Goal: Information Seeking & Learning: Learn about a topic

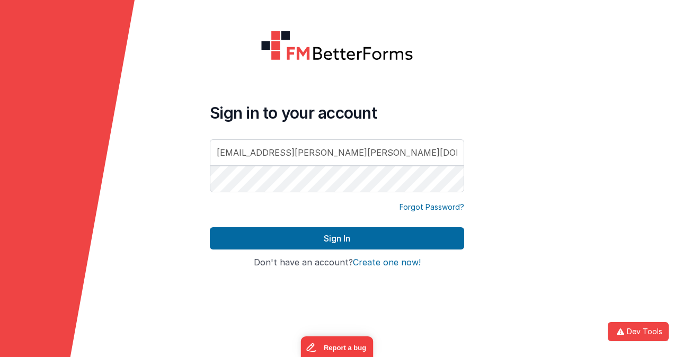
type input "[EMAIL_ADDRESS][PERSON_NAME][PERSON_NAME][DOMAIN_NAME]"
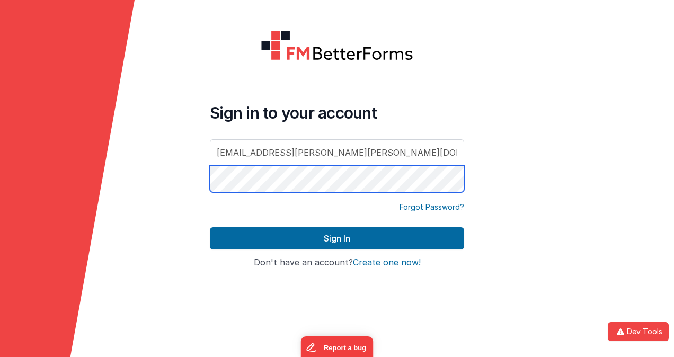
click at [210, 227] on button "Sign In" at bounding box center [337, 238] width 254 height 22
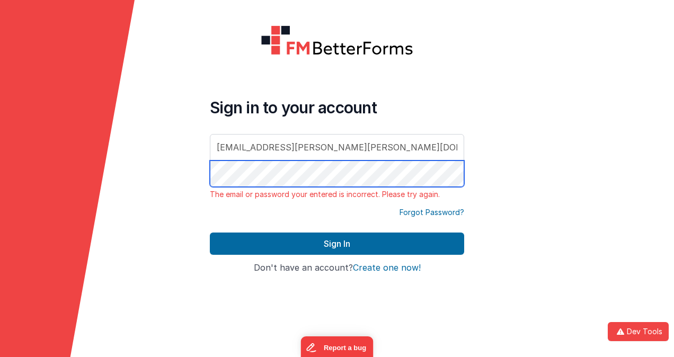
click at [181, 161] on form "Sign in to your account [EMAIL_ADDRESS][PERSON_NAME][PERSON_NAME][DOMAIN_NAME] …" at bounding box center [337, 178] width 674 height 357
click at [210, 233] on button "Sign In" at bounding box center [337, 244] width 254 height 22
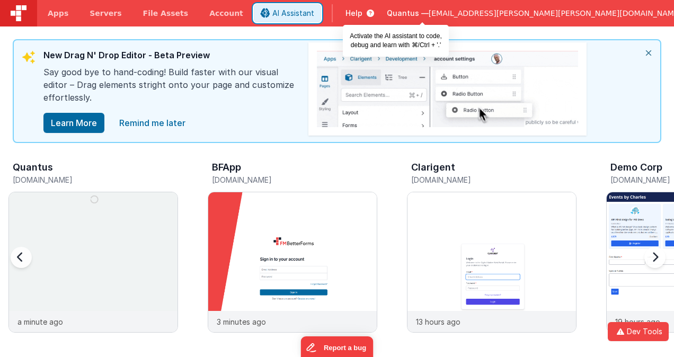
click at [314, 11] on span "AI Assistant" at bounding box center [294, 13] width 42 height 11
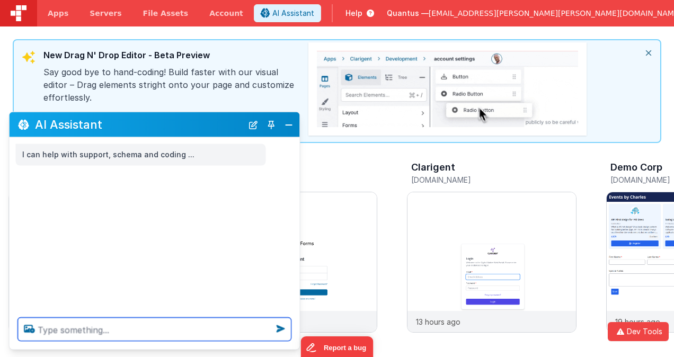
click at [173, 327] on textarea at bounding box center [155, 329] width 274 height 23
type textarea "show me four images of actresses"
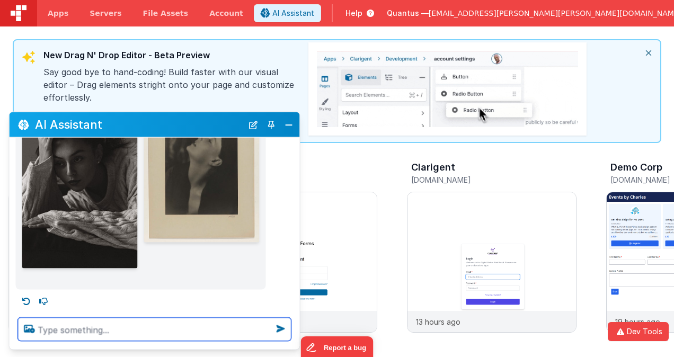
scroll to position [266, 0]
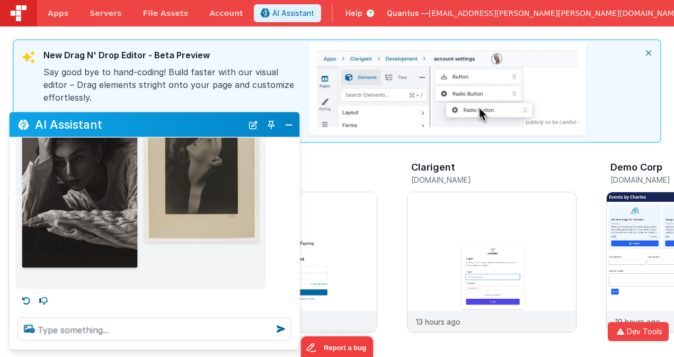
drag, startPoint x: 123, startPoint y: 129, endPoint x: 131, endPoint y: 128, distance: 8.5
click at [124, 129] on h2 "AI Assistant" at bounding box center [139, 124] width 208 height 13
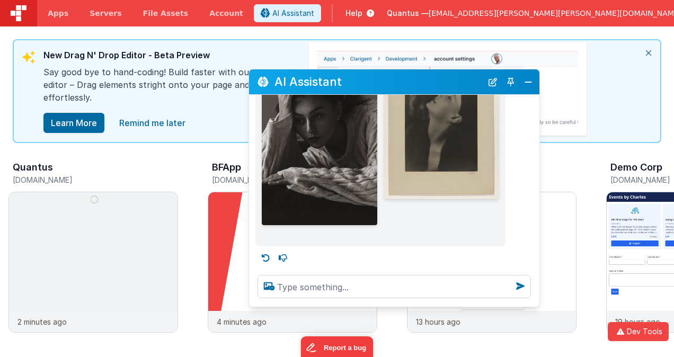
drag, startPoint x: 131, startPoint y: 128, endPoint x: 363, endPoint y: 86, distance: 235.5
click at [363, 86] on h2 "AI Assistant" at bounding box center [379, 81] width 208 height 13
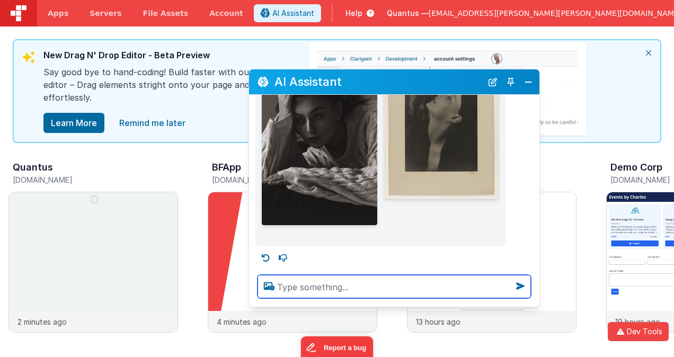
click at [300, 283] on textarea at bounding box center [395, 286] width 274 height 23
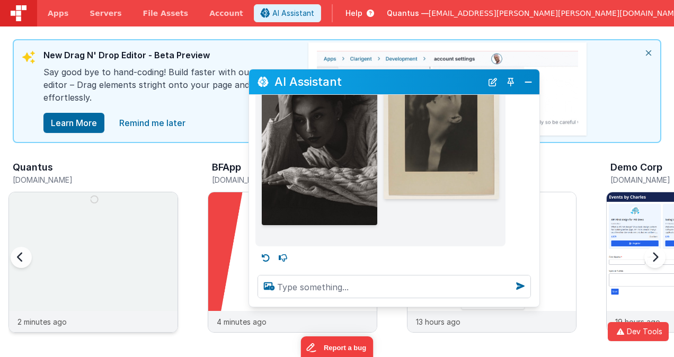
click at [80, 247] on img at bounding box center [93, 276] width 169 height 169
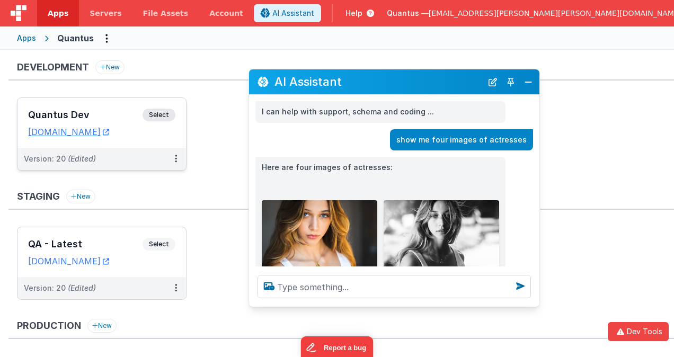
click at [102, 113] on h3 "Quantus Dev" at bounding box center [85, 115] width 115 height 11
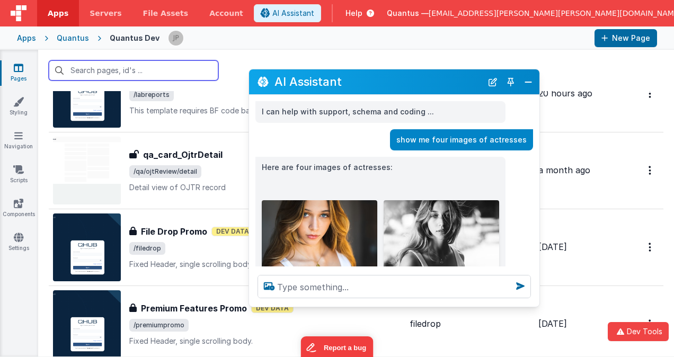
scroll to position [3575, 0]
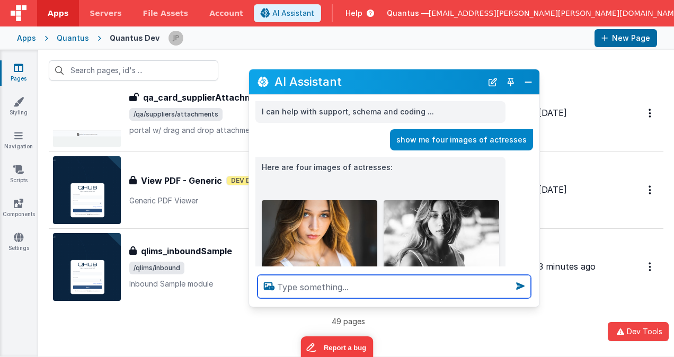
click at [339, 286] on textarea at bounding box center [395, 286] width 274 height 23
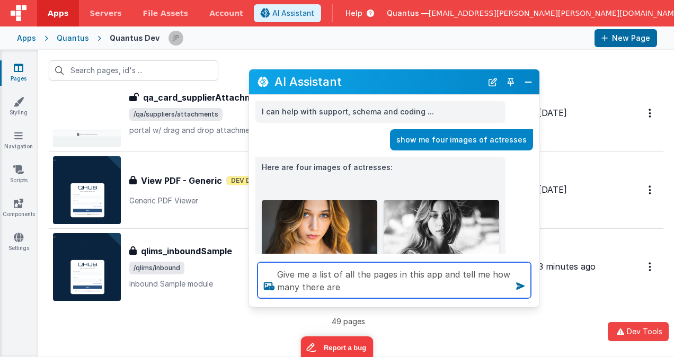
type textarea "Give me a list of all the pages in this app and tell me how many there are"
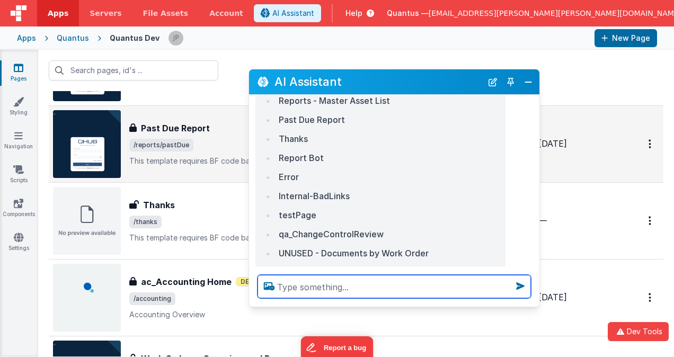
scroll to position [1007, 0]
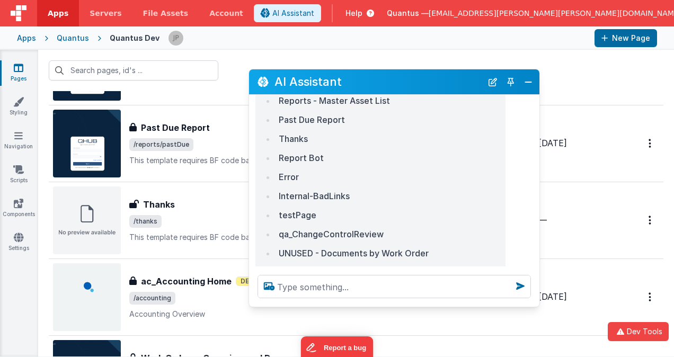
drag, startPoint x: 426, startPoint y: 78, endPoint x: 304, endPoint y: 70, distance: 122.7
click at [241, 76] on section "Pages Styling Navigation Scripts Components Settings Id Page Description Hook L…" at bounding box center [337, 203] width 674 height 307
click at [532, 81] on button "Close" at bounding box center [529, 82] width 14 height 15
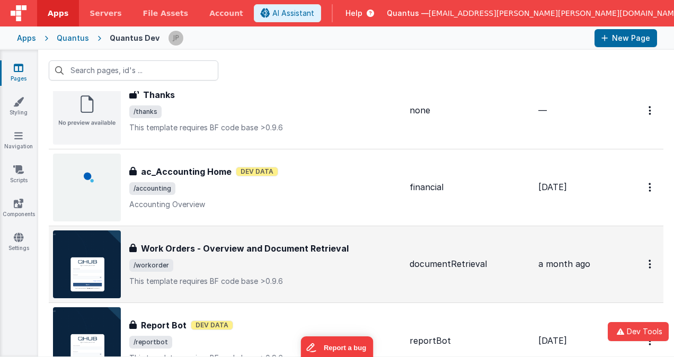
scroll to position [1113, 0]
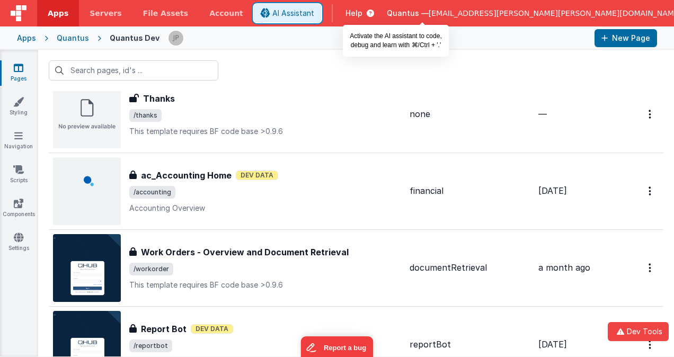
click at [314, 16] on span "AI Assistant" at bounding box center [294, 13] width 42 height 11
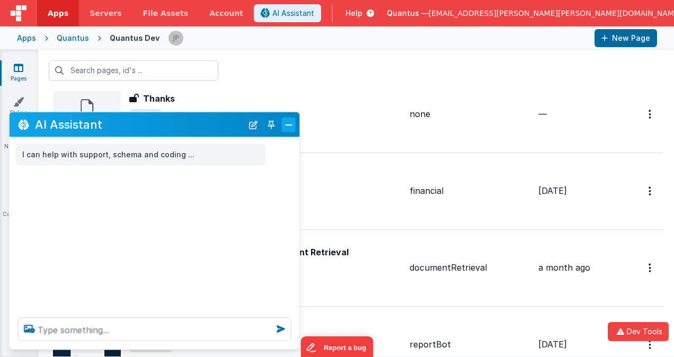
click at [286, 129] on button "Close" at bounding box center [289, 124] width 14 height 15
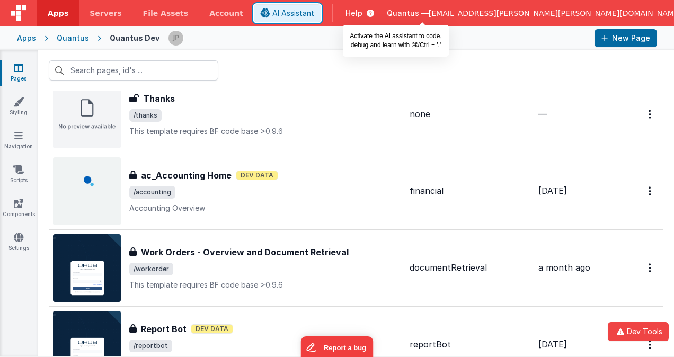
click at [314, 13] on span "AI Assistant" at bounding box center [294, 13] width 42 height 11
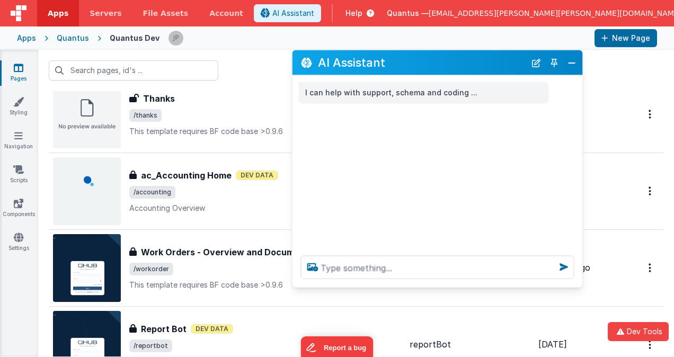
drag, startPoint x: 178, startPoint y: 122, endPoint x: 432, endPoint y: 64, distance: 260.6
click at [432, 64] on h2 "AI Assistant" at bounding box center [422, 62] width 208 height 13
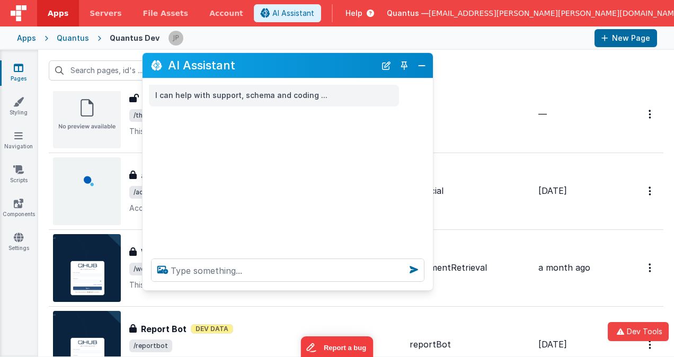
drag, startPoint x: 460, startPoint y: 68, endPoint x: 339, endPoint y: 67, distance: 120.9
click at [339, 67] on h2 "AI Assistant" at bounding box center [272, 65] width 208 height 13
click at [341, 340] on button "Report a bug" at bounding box center [337, 346] width 73 height 22
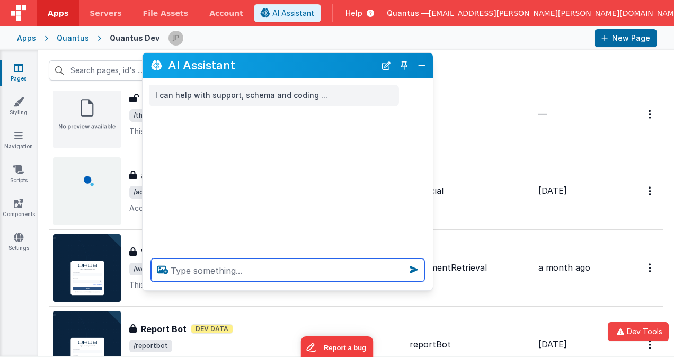
click at [213, 269] on textarea at bounding box center [288, 270] width 274 height 23
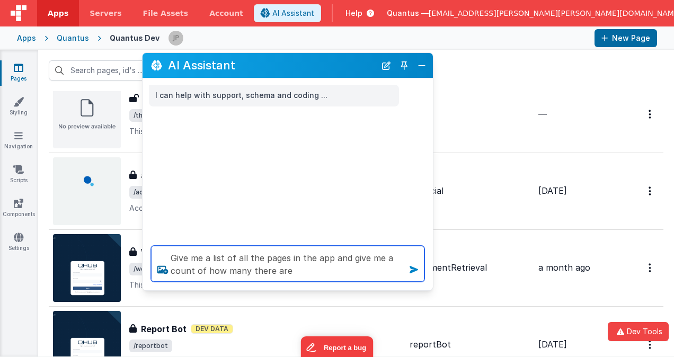
type textarea "Give me a list of all the pages in the app and give me a count of how many ther…"
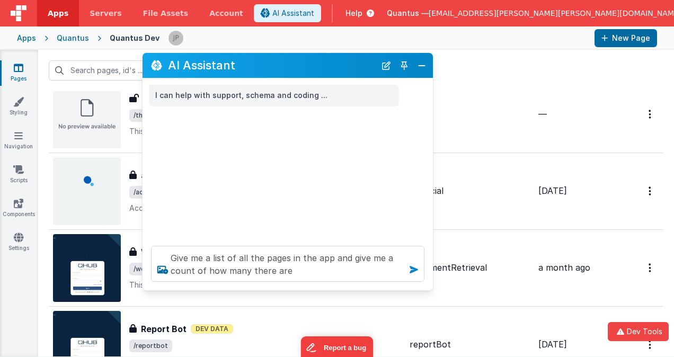
click at [412, 268] on icon at bounding box center [414, 269] width 17 height 17
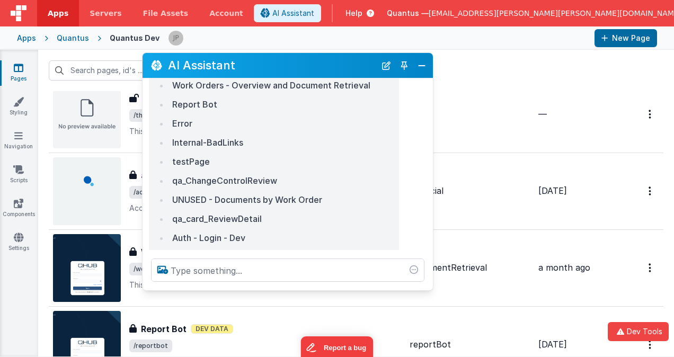
scroll to position [393, 0]
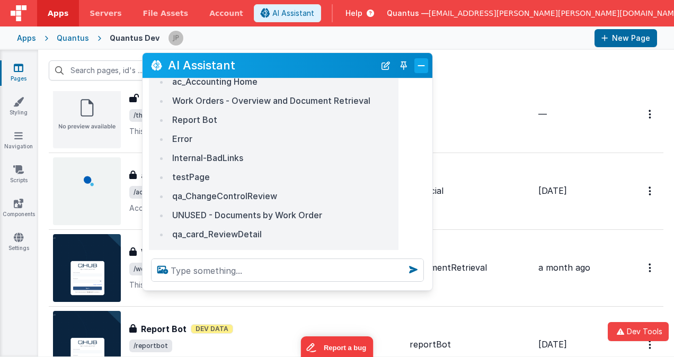
click at [423, 67] on button "Close" at bounding box center [422, 65] width 14 height 15
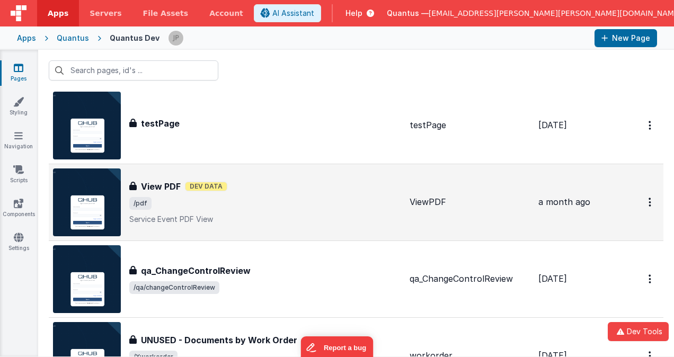
scroll to position [1560, 0]
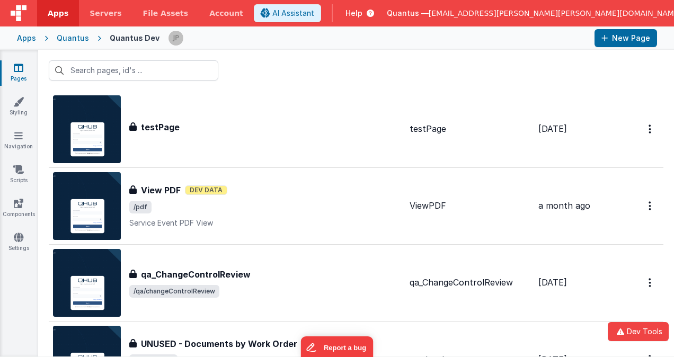
click at [28, 40] on div "Apps" at bounding box center [26, 38] width 19 height 11
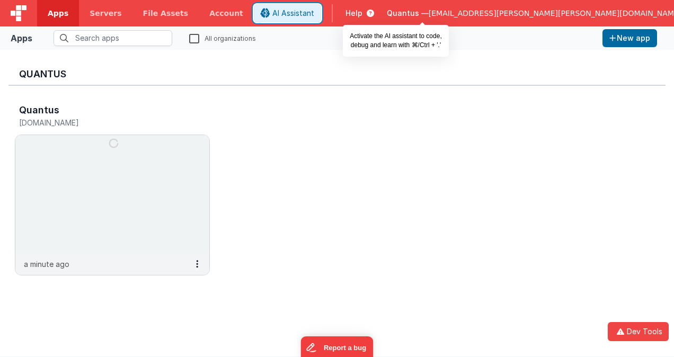
click at [314, 13] on span "AI Assistant" at bounding box center [294, 13] width 42 height 11
click at [314, 12] on span "AI Assistant" at bounding box center [294, 13] width 42 height 11
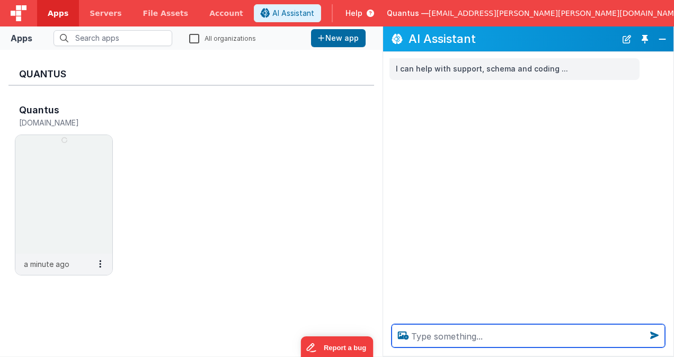
click at [451, 336] on textarea at bounding box center [529, 335] width 274 height 23
type textarea "list all the pages in the app and give a count"
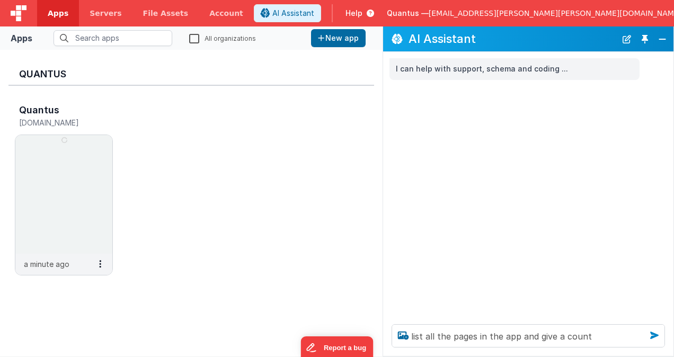
click at [655, 330] on icon at bounding box center [654, 335] width 17 height 17
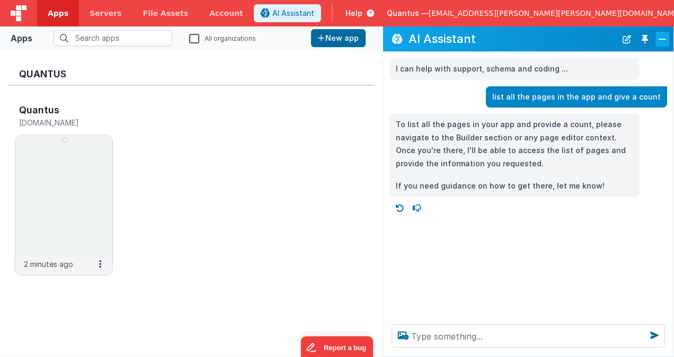
click at [660, 42] on button "Close" at bounding box center [663, 39] width 14 height 15
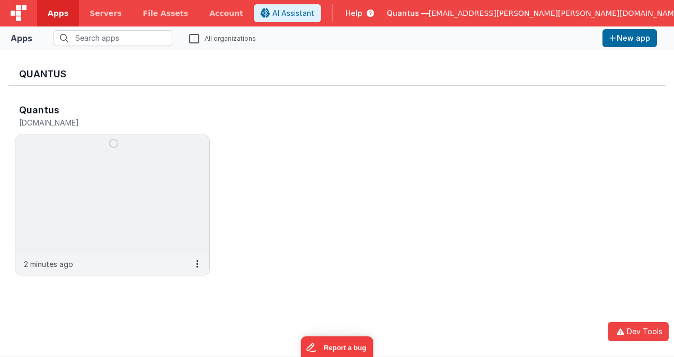
click at [605, 14] on span "[EMAIL_ADDRESS][PERSON_NAME][PERSON_NAME][DOMAIN_NAME]" at bounding box center [555, 13] width 253 height 11
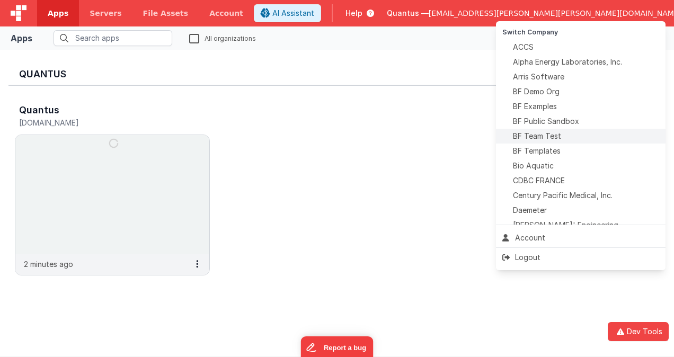
click at [592, 142] on li "BF Team Test" at bounding box center [581, 136] width 170 height 15
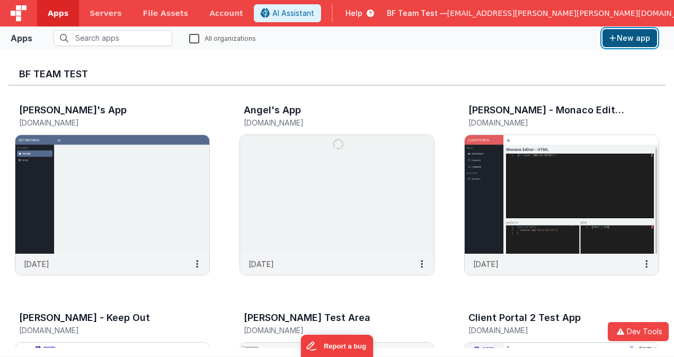
click at [626, 36] on button "New app" at bounding box center [630, 38] width 55 height 18
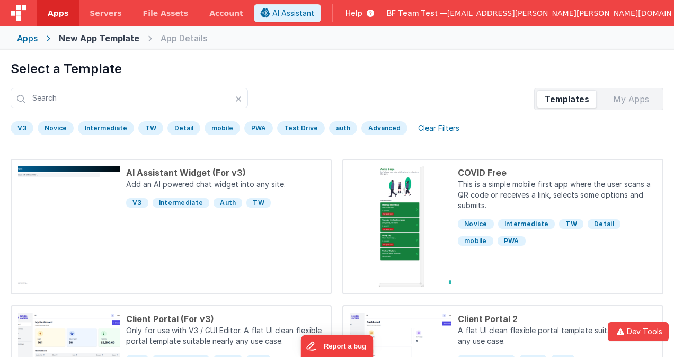
click at [29, 36] on div "Apps" at bounding box center [27, 38] width 21 height 13
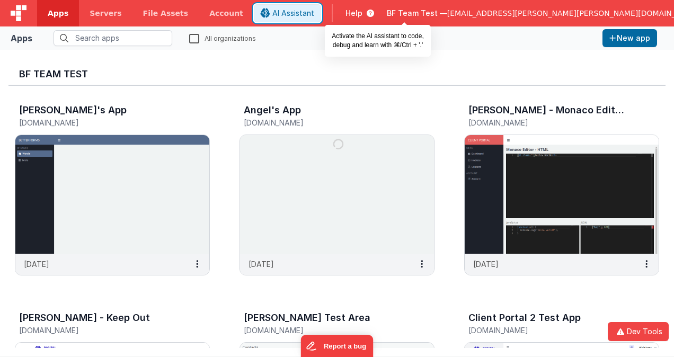
click at [314, 11] on span "AI Assistant" at bounding box center [294, 13] width 42 height 11
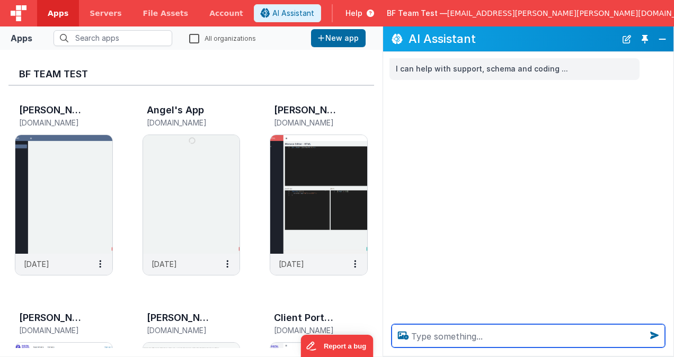
click at [472, 338] on textarea at bounding box center [529, 335] width 274 height 23
type textarea "How many apps are in this organization?"
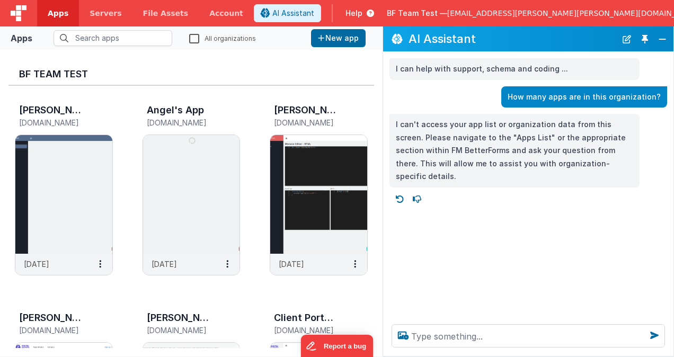
click at [64, 11] on span "Apps" at bounding box center [58, 13] width 21 height 11
click at [58, 12] on span "Apps" at bounding box center [58, 13] width 21 height 11
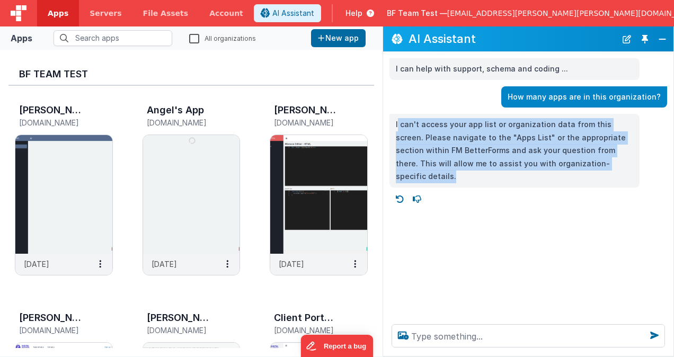
drag, startPoint x: 580, startPoint y: 163, endPoint x: 397, endPoint y: 124, distance: 186.6
click at [397, 124] on p "I can't access your app list or organization data from this screen. Please navi…" at bounding box center [515, 150] width 238 height 65
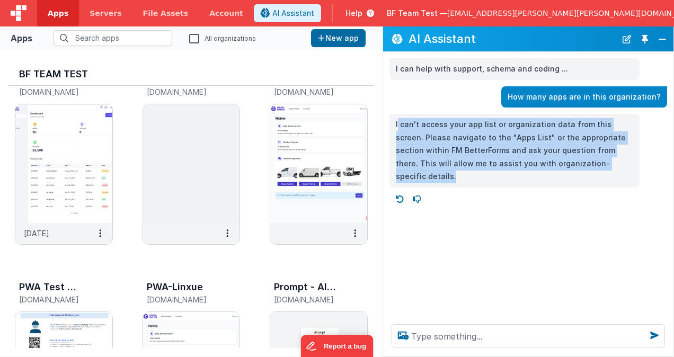
scroll to position [1485, 0]
click at [64, 15] on span "Apps" at bounding box center [58, 13] width 21 height 11
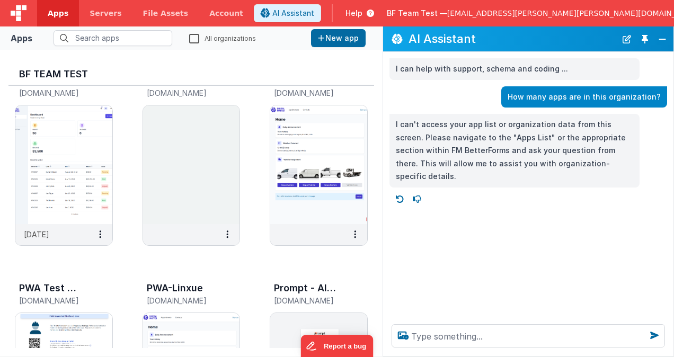
click at [591, 160] on p "I can't access your app list or organization data from this screen. Please navi…" at bounding box center [515, 150] width 238 height 65
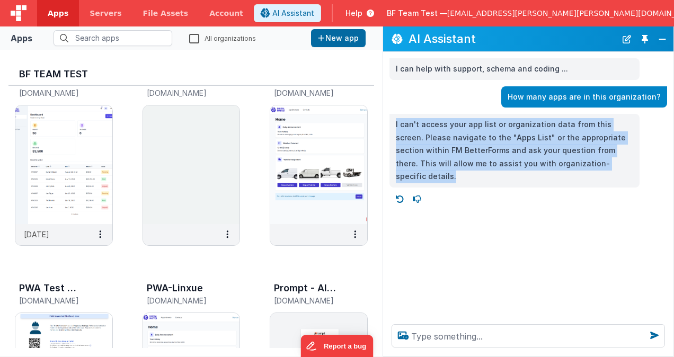
drag, startPoint x: 580, startPoint y: 161, endPoint x: 390, endPoint y: 121, distance: 193.9
click at [390, 121] on div "I can't access your app list or organization data from this screen. Please navi…" at bounding box center [515, 151] width 250 height 74
copy p "I can't access your app list or organization data from this screen. Please navi…"
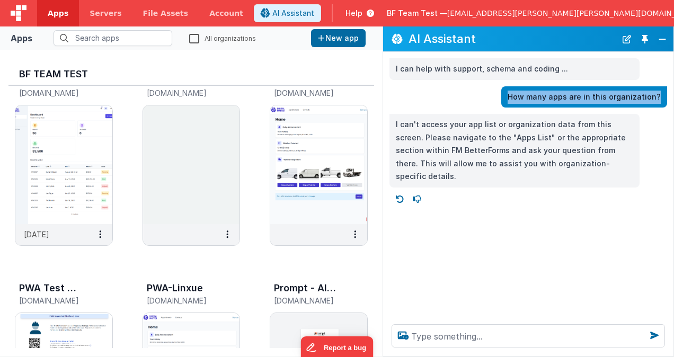
drag, startPoint x: 519, startPoint y: 99, endPoint x: 663, endPoint y: 93, distance: 144.3
click at [663, 93] on div "How many apps are in this organization?" at bounding box center [585, 97] width 166 height 22
drag, startPoint x: 517, startPoint y: 96, endPoint x: 662, endPoint y: 98, distance: 144.8
click at [662, 98] on div "How many apps are in this organization?" at bounding box center [585, 97] width 166 height 22
drag, startPoint x: 655, startPoint y: 96, endPoint x: 644, endPoint y: 97, distance: 11.1
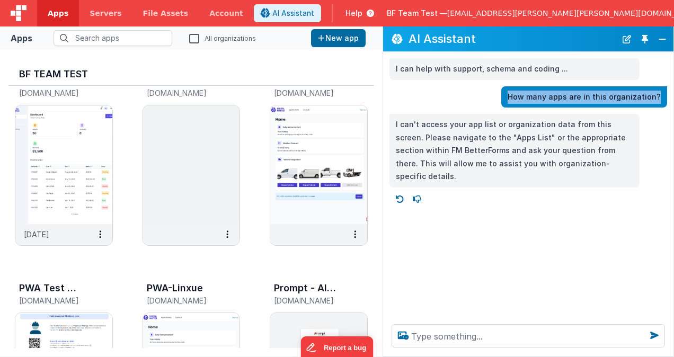
copy p "How many apps are in this organization?"
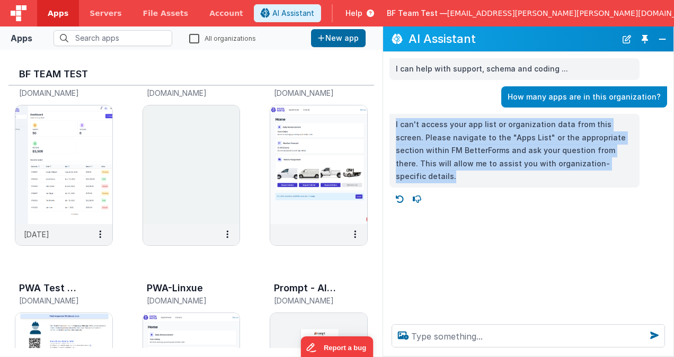
drag, startPoint x: 582, startPoint y: 159, endPoint x: 394, endPoint y: 125, distance: 190.6
click at [394, 125] on div "I can't access your app list or organization data from this screen. Please navi…" at bounding box center [515, 151] width 250 height 74
copy p "I can't access your app list or organization data from this screen. Please navi…"
drag, startPoint x: 582, startPoint y: 163, endPoint x: 394, endPoint y: 121, distance: 191.9
click at [394, 121] on div "I can't access your app list or organization data from this screen. Please navi…" at bounding box center [515, 151] width 250 height 74
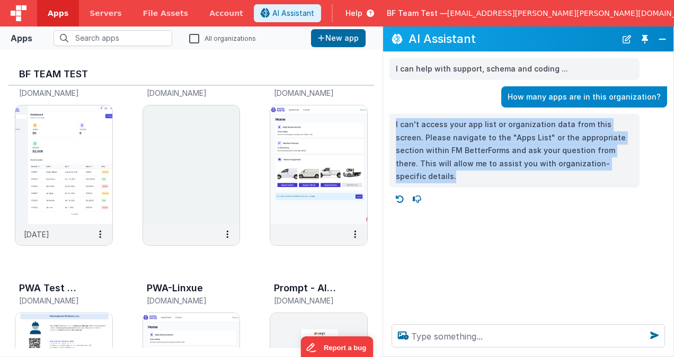
drag, startPoint x: 394, startPoint y: 121, endPoint x: 417, endPoint y: 134, distance: 25.9
copy p "I can't access your app list or organization data from this screen. Please navi…"
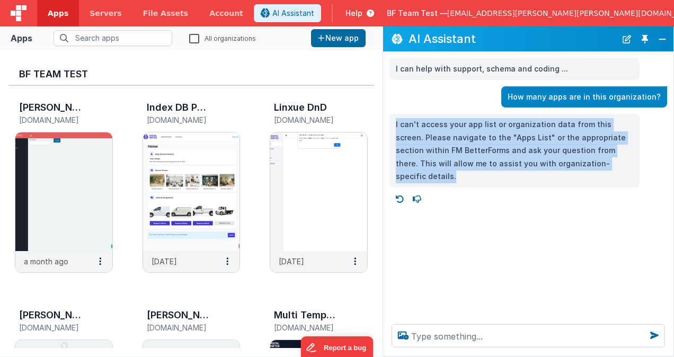
scroll to position [1007, 0]
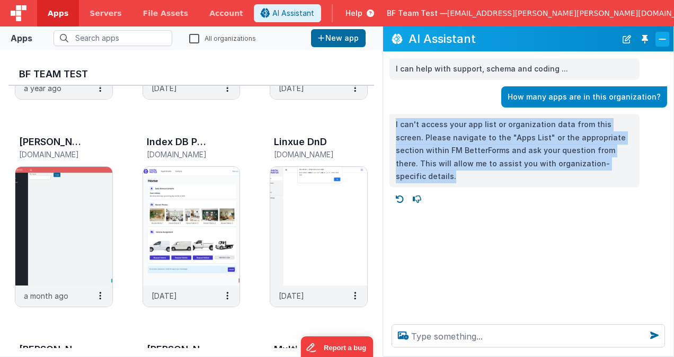
click at [666, 44] on button "Close" at bounding box center [663, 39] width 14 height 15
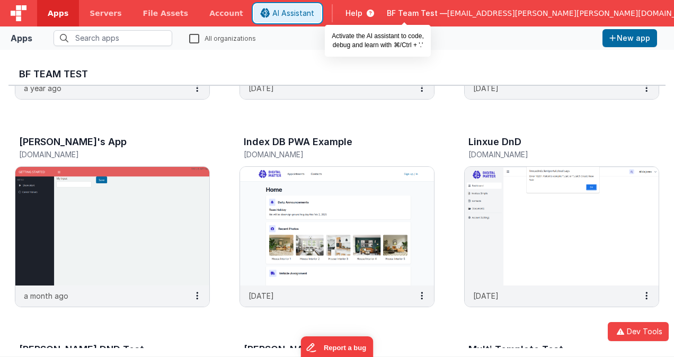
click at [314, 8] on span "AI Assistant" at bounding box center [294, 13] width 42 height 11
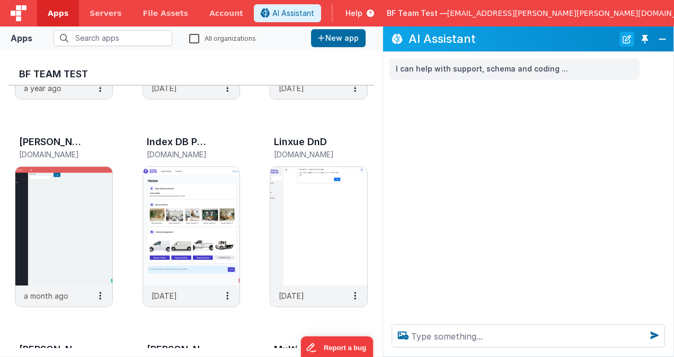
click at [628, 36] on button "New Chat" at bounding box center [627, 39] width 15 height 15
click at [628, 38] on button "New Chat" at bounding box center [627, 39] width 15 height 15
drag, startPoint x: 628, startPoint y: 37, endPoint x: 617, endPoint y: 41, distance: 11.9
click at [617, 41] on div "AI Assistant" at bounding box center [528, 39] width 291 height 25
drag, startPoint x: 542, startPoint y: 38, endPoint x: 453, endPoint y: 62, distance: 92.4
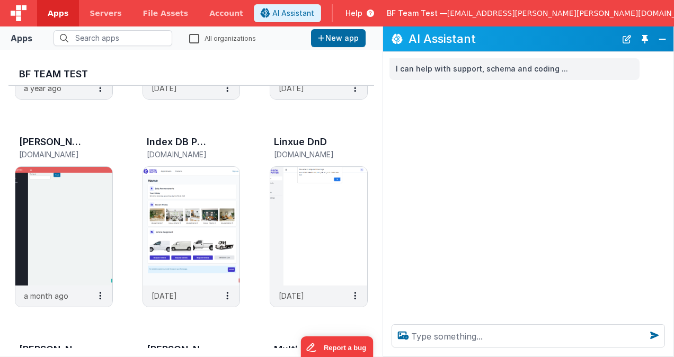
click at [453, 62] on div "AI Assistant I can help with support, schema and coding ..." at bounding box center [529, 192] width 292 height 330
click at [649, 35] on button "Toggle Pin" at bounding box center [645, 39] width 15 height 15
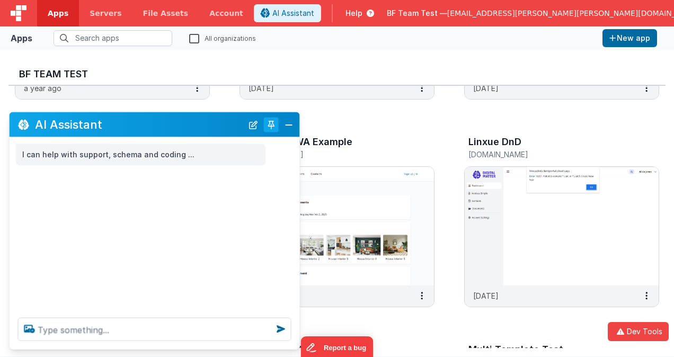
click at [273, 126] on button "Toggle Pin" at bounding box center [271, 124] width 15 height 15
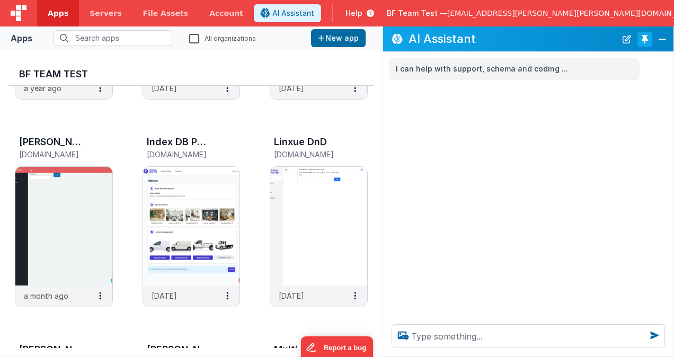
click at [645, 40] on button "Toggle Pin" at bounding box center [645, 39] width 15 height 15
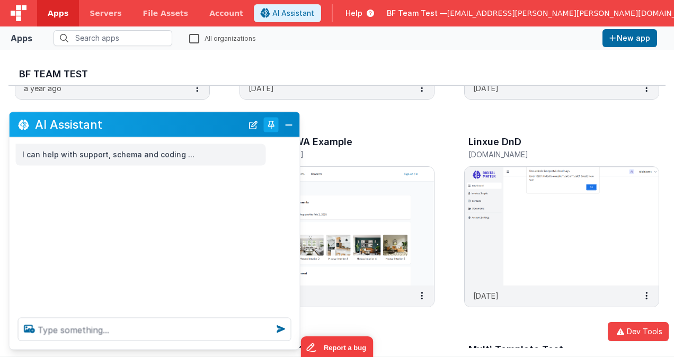
click at [269, 127] on button "Toggle Pin" at bounding box center [271, 124] width 15 height 15
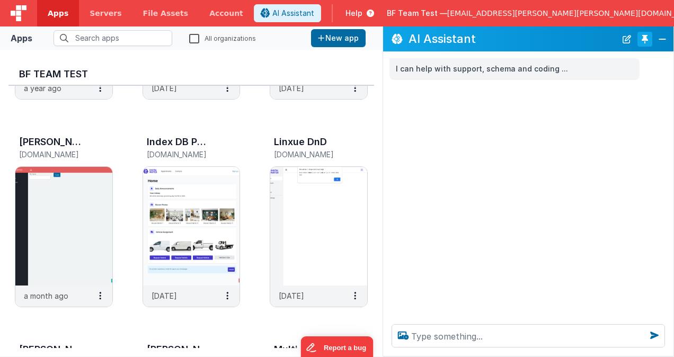
click at [645, 42] on button "Toggle Pin" at bounding box center [645, 39] width 15 height 15
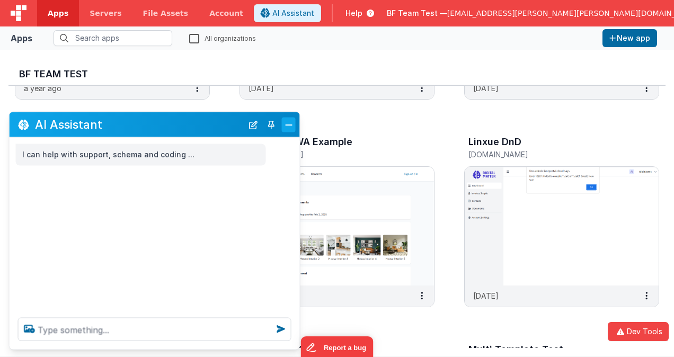
click at [285, 130] on button "Close" at bounding box center [289, 124] width 14 height 15
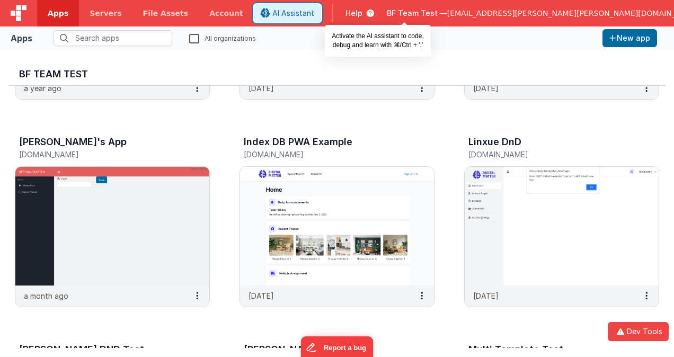
click at [314, 15] on span "AI Assistant" at bounding box center [294, 13] width 42 height 11
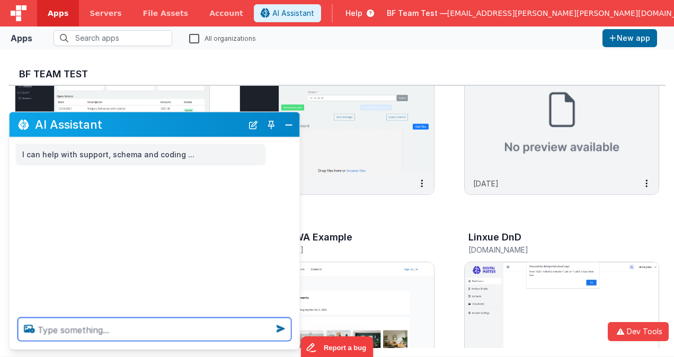
scroll to position [901, 0]
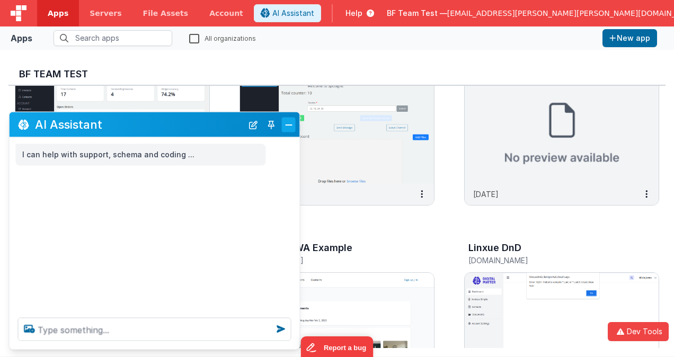
click at [293, 124] on button "Close" at bounding box center [289, 124] width 14 height 15
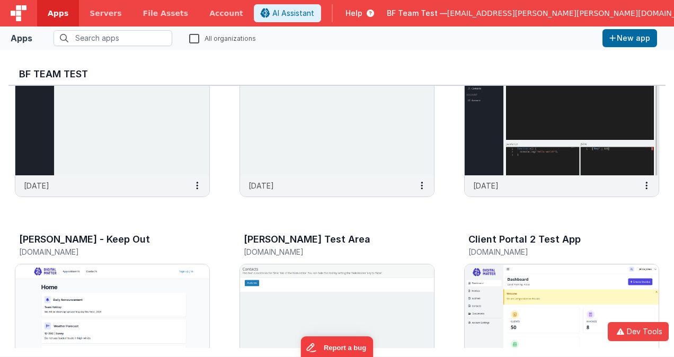
scroll to position [0, 0]
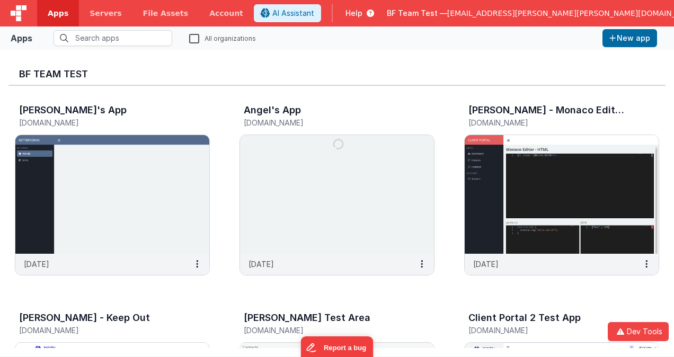
click at [587, 11] on span "[EMAIL_ADDRESS][PERSON_NAME][PERSON_NAME][DOMAIN_NAME]" at bounding box center [573, 13] width 253 height 11
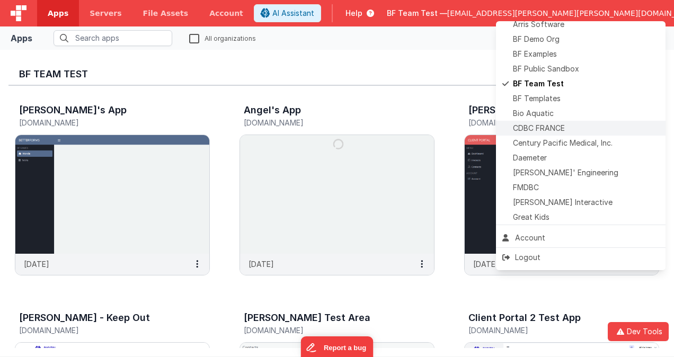
scroll to position [53, 0]
click at [553, 157] on div "Daemeter" at bounding box center [581, 157] width 157 height 11
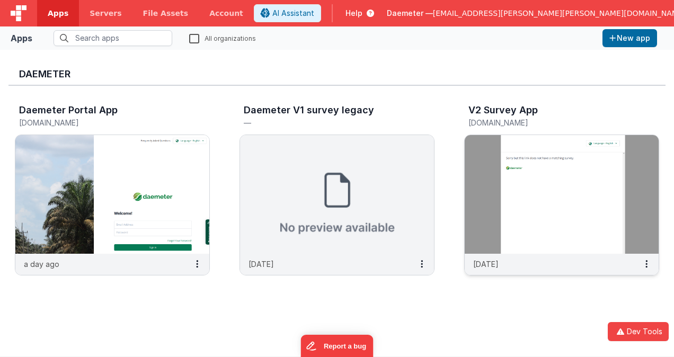
click at [549, 175] on img at bounding box center [562, 194] width 194 height 119
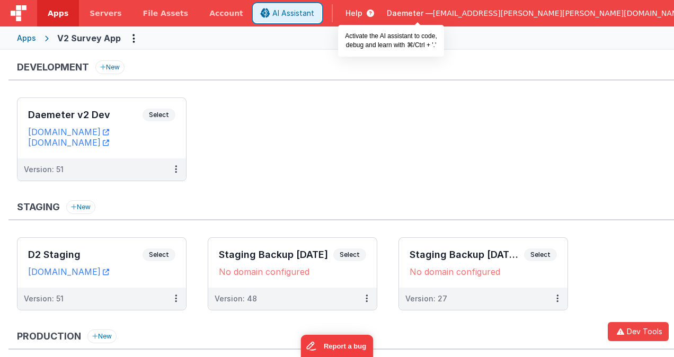
click at [314, 17] on span "AI Assistant" at bounding box center [294, 13] width 42 height 11
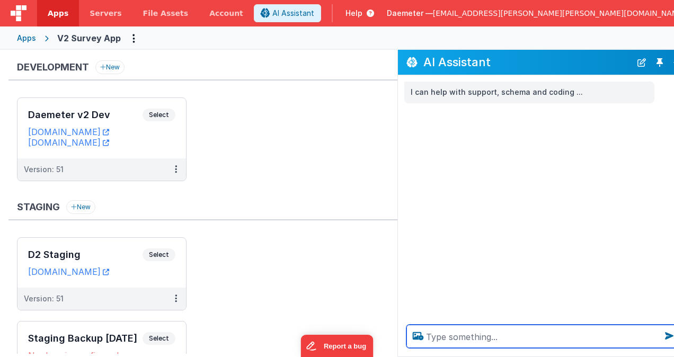
click at [475, 336] on textarea at bounding box center [544, 336] width 274 height 23
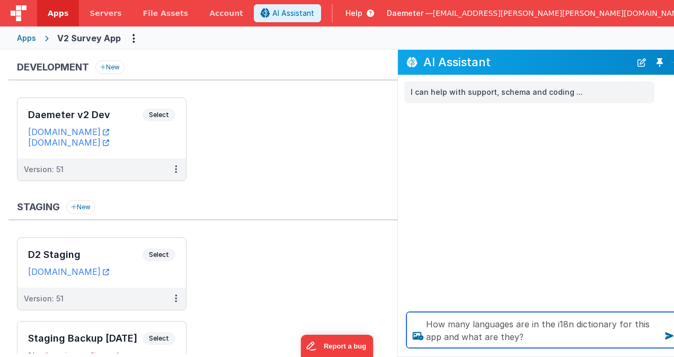
type textarea "How many languages are in the i18n dictionary for this app and what are they?"
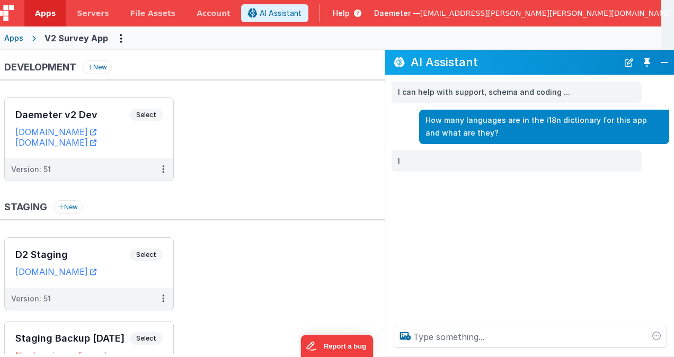
scroll to position [0, 14]
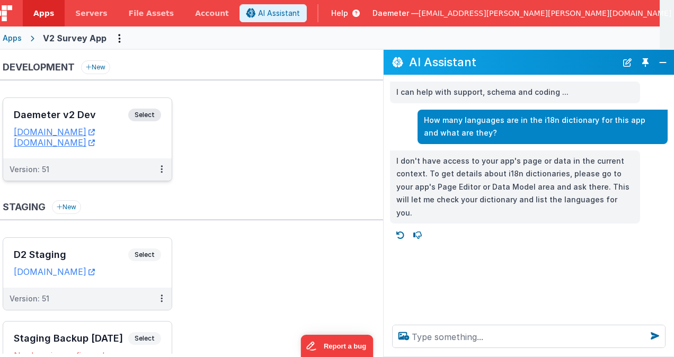
click at [87, 113] on h3 "Daemeter v2 Dev" at bounding box center [71, 115] width 115 height 11
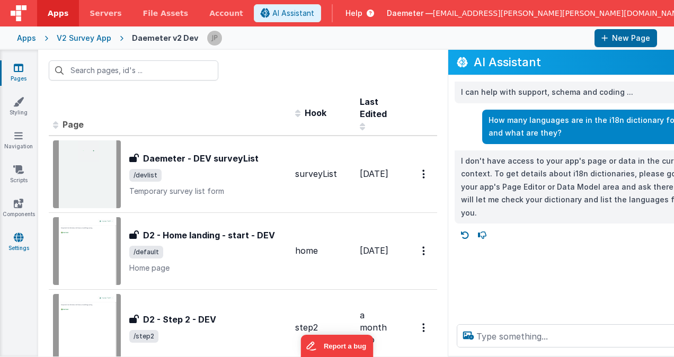
click at [18, 242] on icon at bounding box center [19, 237] width 10 height 11
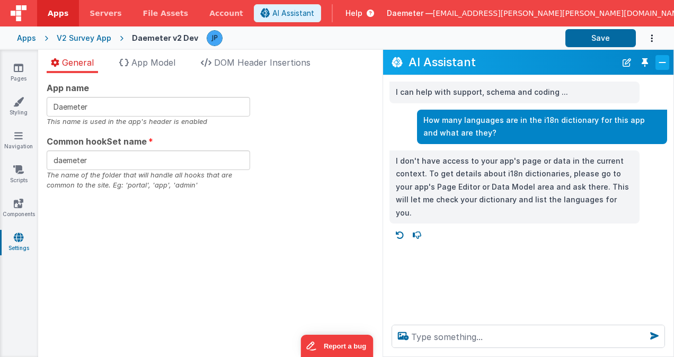
click at [668, 58] on button "Close" at bounding box center [663, 62] width 14 height 15
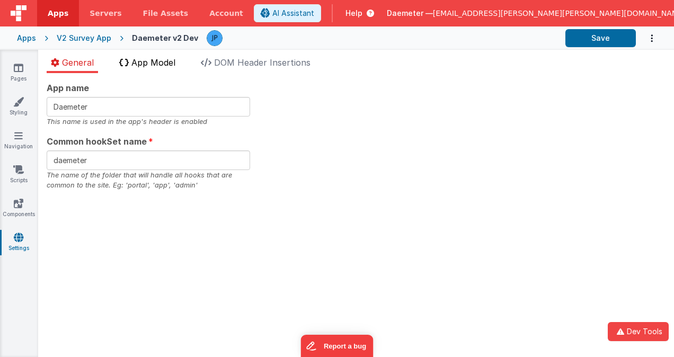
click at [159, 58] on span "App Model" at bounding box center [153, 62] width 44 height 11
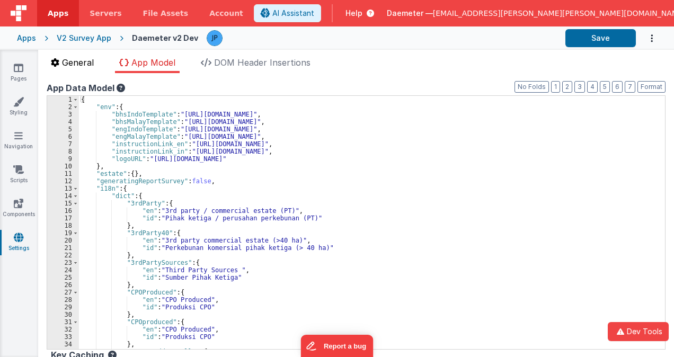
click at [83, 59] on span "General" at bounding box center [78, 62] width 32 height 11
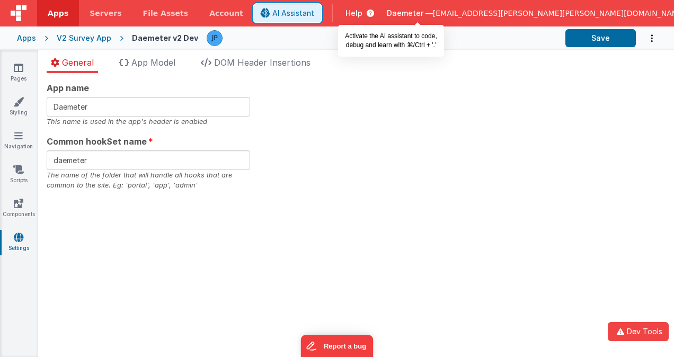
click at [314, 11] on span "AI Assistant" at bounding box center [294, 13] width 42 height 11
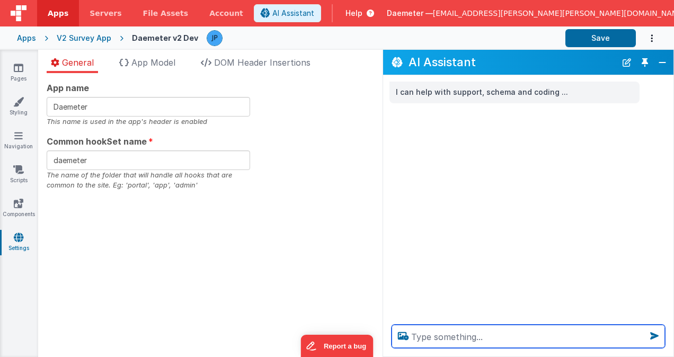
click at [453, 335] on textarea at bounding box center [529, 336] width 274 height 23
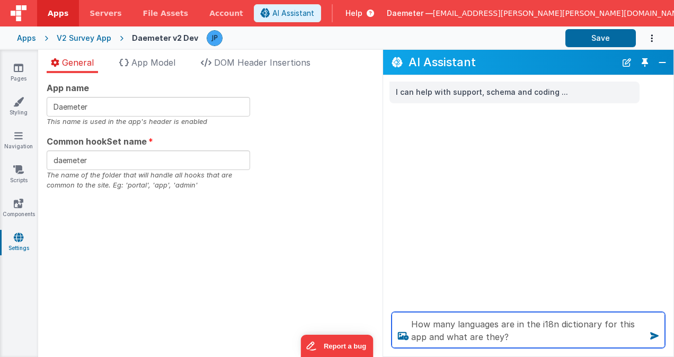
type textarea "How many languages are in the i18n dictionary for this app and what are they?"
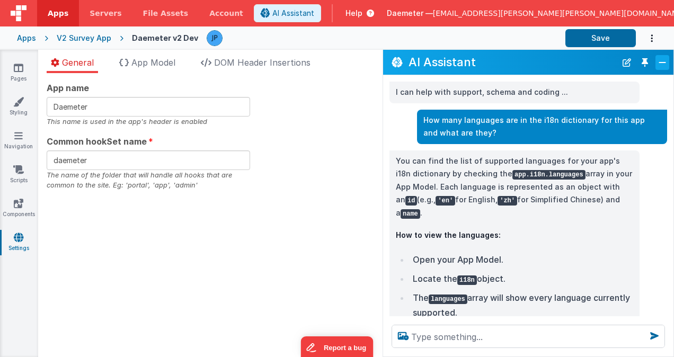
click at [666, 63] on button "Close" at bounding box center [663, 62] width 14 height 15
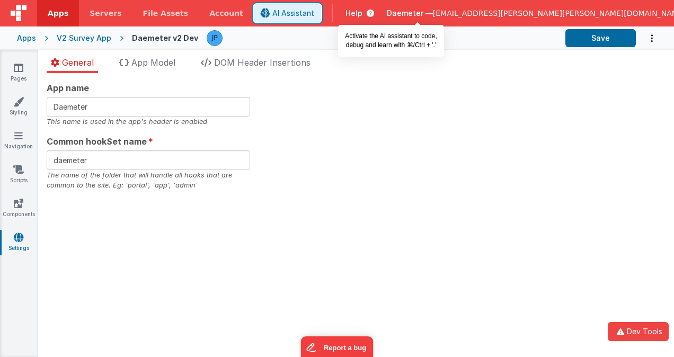
click at [270, 13] on icon at bounding box center [266, 13] width 10 height 1
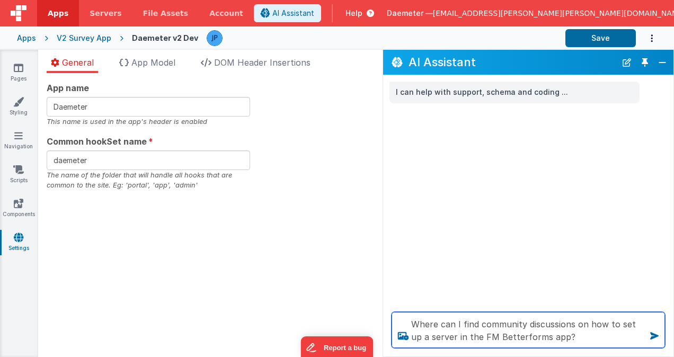
type textarea "Where can I find community discussions on how to set up a server in the FM Bett…"
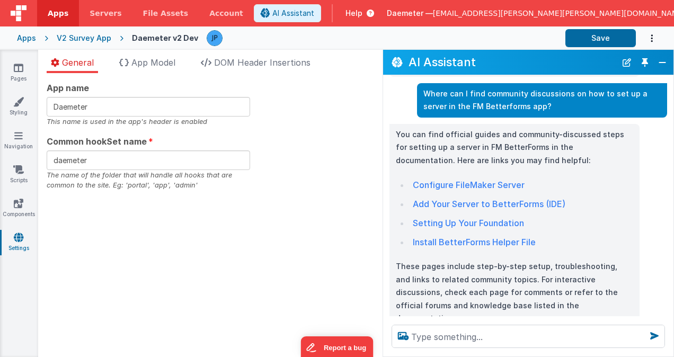
scroll to position [47, 0]
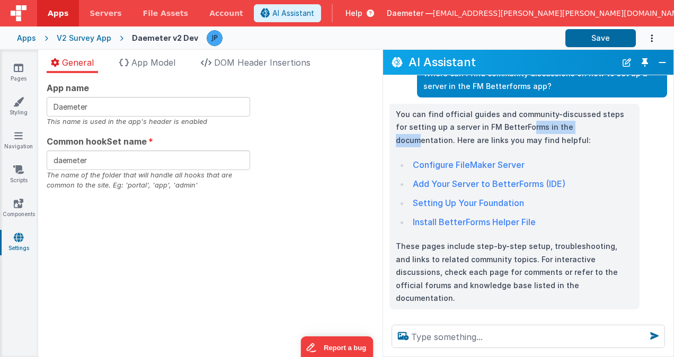
drag, startPoint x: 515, startPoint y: 122, endPoint x: 578, endPoint y: 131, distance: 63.2
click at [578, 131] on p "You can find official guides and community-discussed steps for setting up a ser…" at bounding box center [515, 127] width 238 height 39
click at [476, 129] on p "You can find official guides and community-discussed steps for setting up a ser…" at bounding box center [515, 127] width 238 height 39
click at [659, 64] on button "Close" at bounding box center [663, 62] width 14 height 15
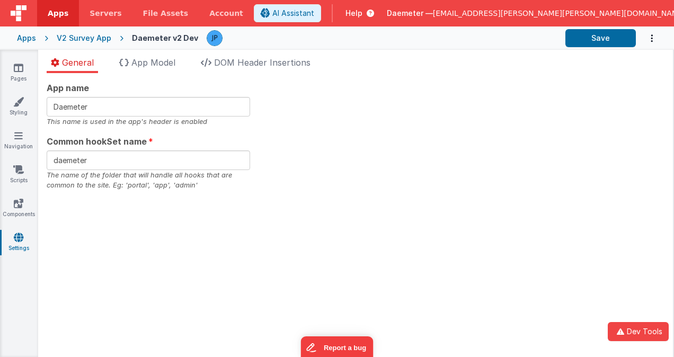
scroll to position [59, 0]
click at [15, 72] on icon at bounding box center [19, 68] width 10 height 11
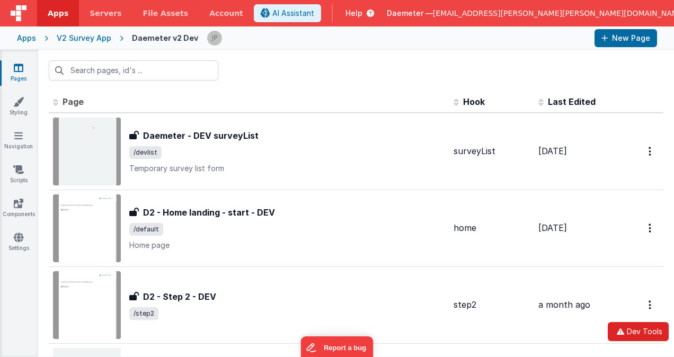
click at [640, 331] on button "Dev Tools" at bounding box center [638, 331] width 61 height 19
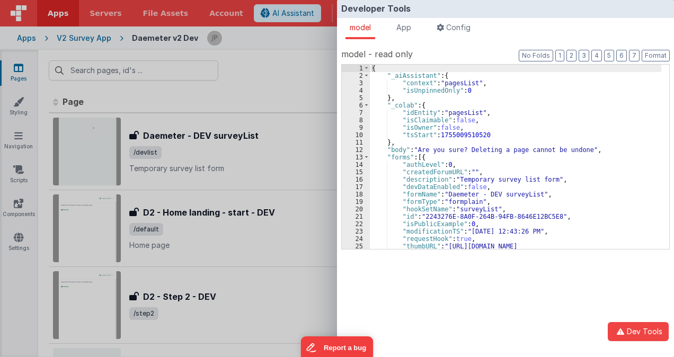
click at [260, 96] on div "Developer Tools model App Params Log (9) Misc Windows Config model - read only …" at bounding box center [337, 178] width 674 height 357
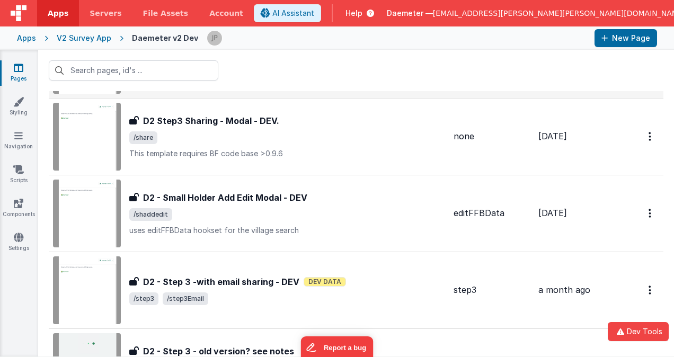
scroll to position [742, 0]
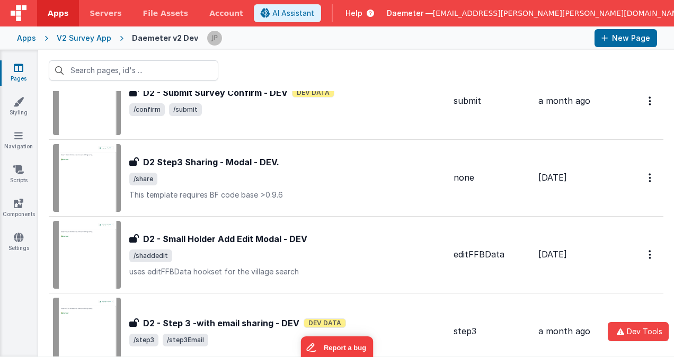
click at [37, 34] on div "Apps V2 Survey App Daemeter v2 Dev New Page" at bounding box center [337, 38] width 674 height 23
click at [30, 39] on div "Apps" at bounding box center [26, 38] width 19 height 11
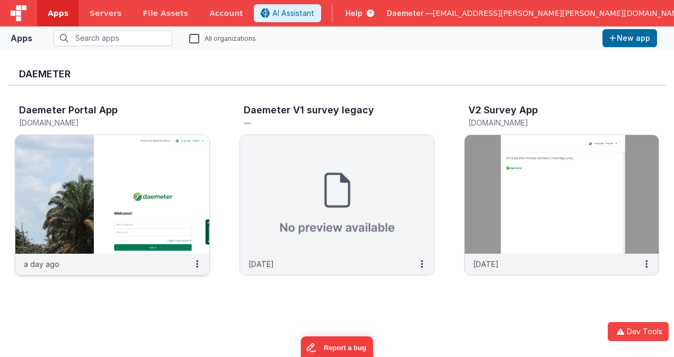
click at [107, 168] on img at bounding box center [112, 194] width 194 height 119
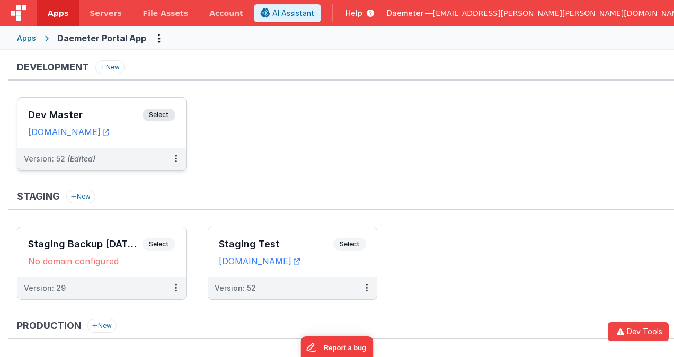
click at [102, 114] on h3 "Dev Master" at bounding box center [85, 115] width 115 height 11
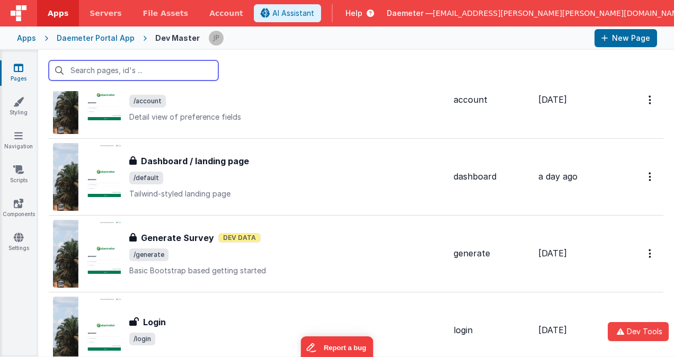
scroll to position [53, 0]
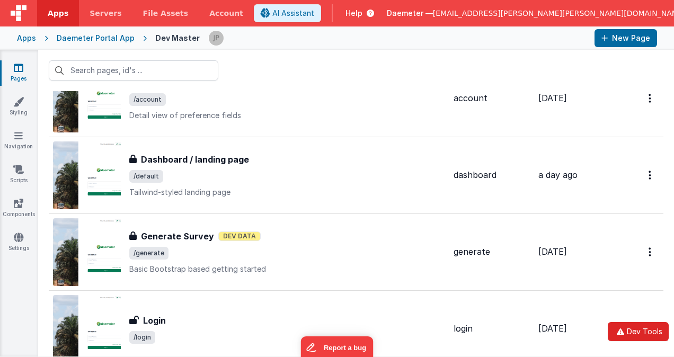
click at [635, 331] on button "Dev Tools" at bounding box center [638, 331] width 61 height 19
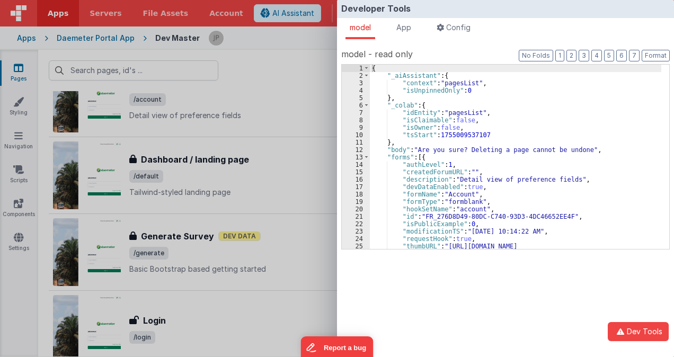
click at [296, 56] on div "Developer Tools model App Params Log (11) Misc Windows Config model - read only…" at bounding box center [337, 178] width 674 height 357
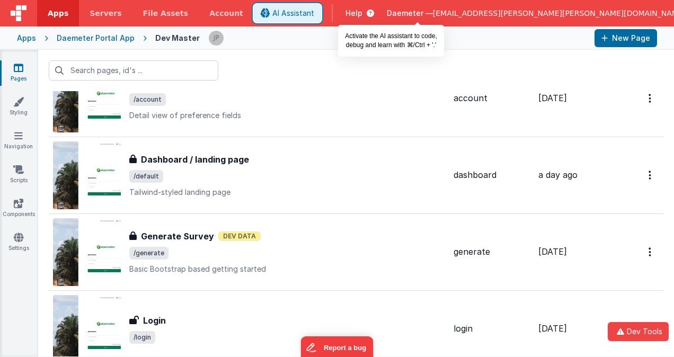
click at [314, 17] on span "AI Assistant" at bounding box center [294, 13] width 42 height 11
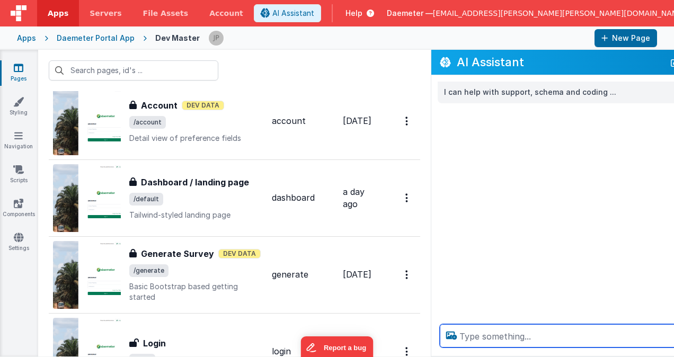
click at [512, 332] on textarea at bounding box center [577, 335] width 274 height 23
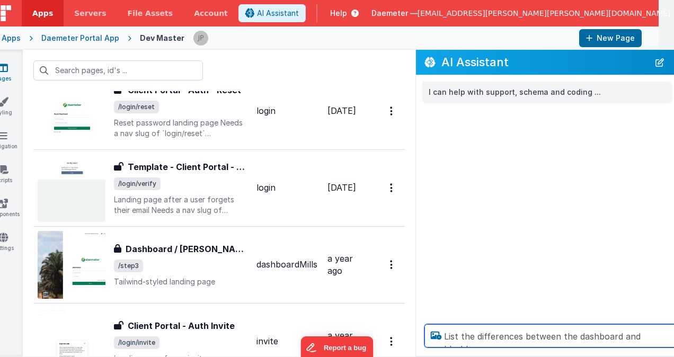
scroll to position [0, 19]
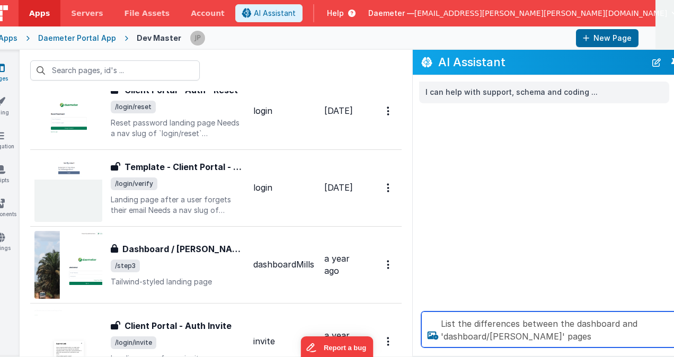
type textarea "List the differences between the dashboard and 'dashboard/[PERSON_NAME]' pages"
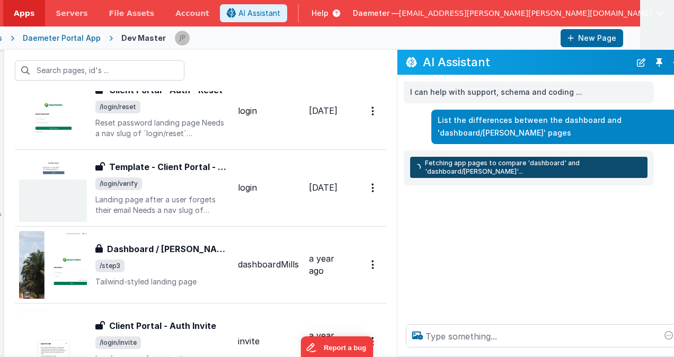
scroll to position [0, 47]
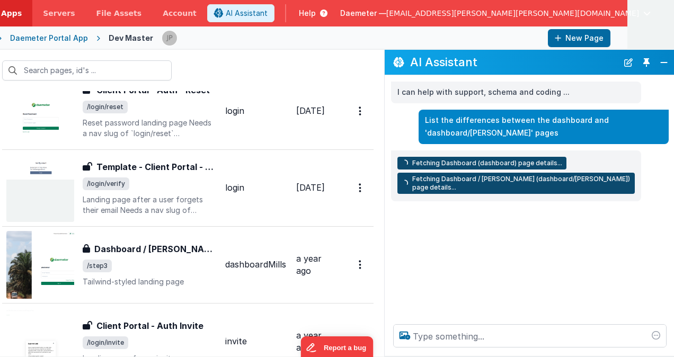
click at [386, 4] on header "Apps Servers File Assets Account Some FUTURE Slot AI Assistant Help Daemeter — …" at bounding box center [290, 13] width 674 height 27
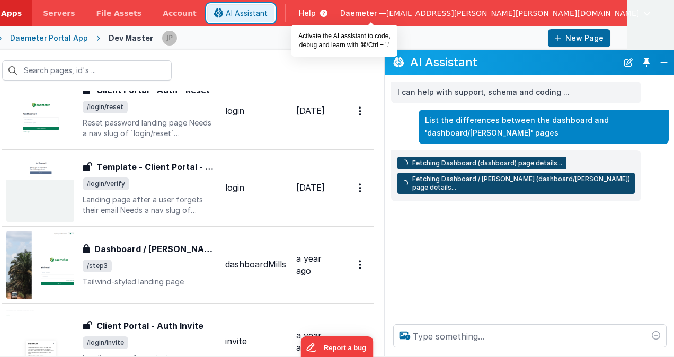
click at [268, 10] on span "AI Assistant" at bounding box center [247, 13] width 42 height 11
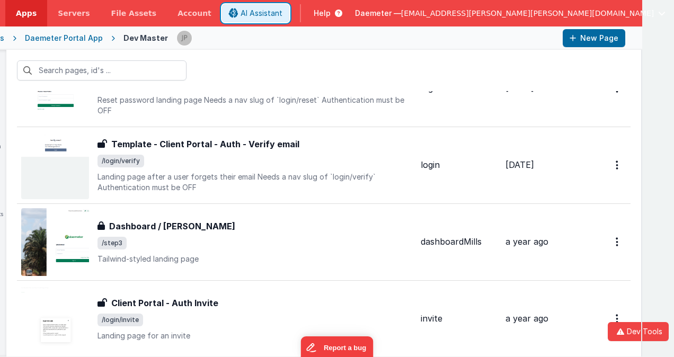
scroll to position [0, 0]
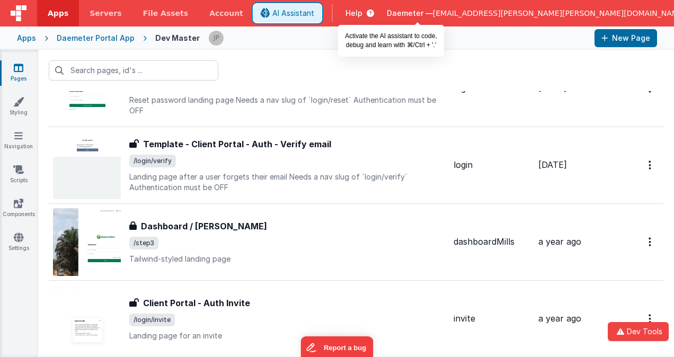
click at [314, 18] on span "AI Assistant" at bounding box center [294, 13] width 42 height 11
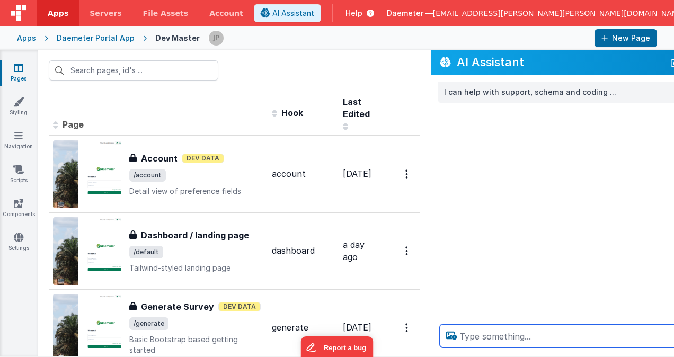
click at [480, 333] on textarea at bounding box center [577, 335] width 274 height 23
type textarea "Give me an image of how the account page looks"
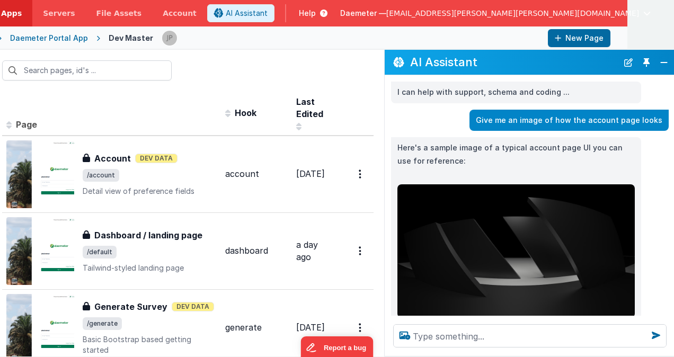
click at [515, 236] on img at bounding box center [517, 252] width 238 height 134
click at [670, 60] on button "Close" at bounding box center [664, 62] width 14 height 15
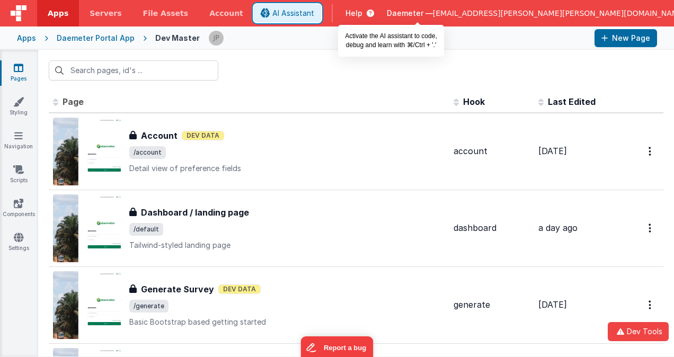
click at [321, 7] on button "AI Assistant" at bounding box center [287, 13] width 67 height 18
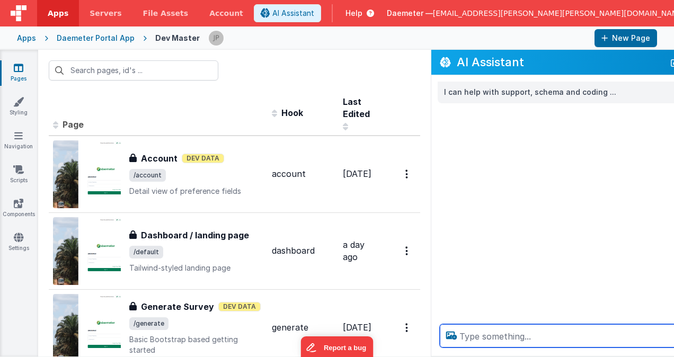
click at [479, 340] on textarea at bounding box center [577, 335] width 274 height 23
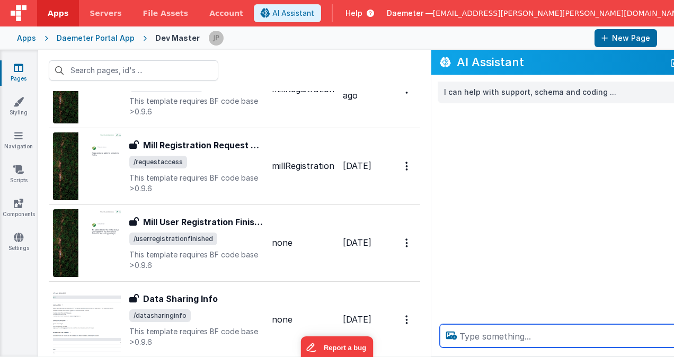
scroll to position [1137, 0]
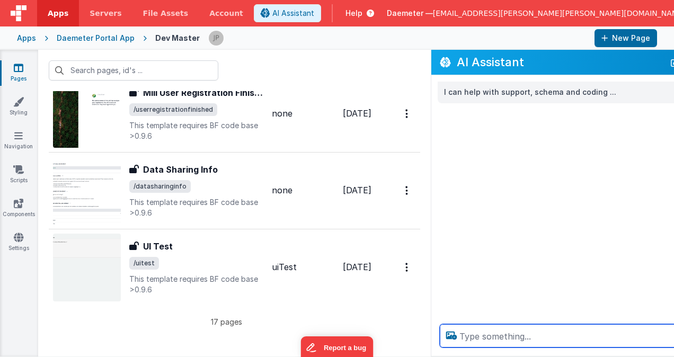
click at [464, 335] on textarea at bounding box center [577, 335] width 274 height 23
type textarea "T"
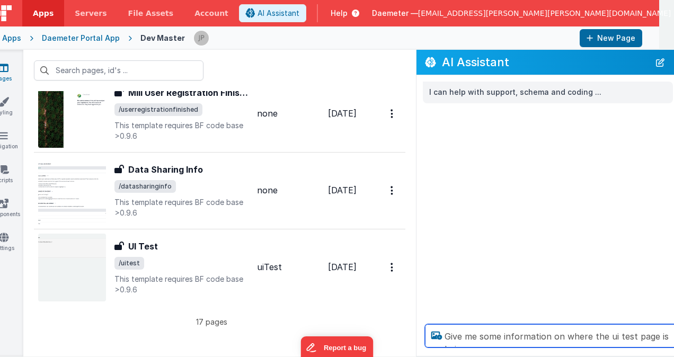
scroll to position [0, 17]
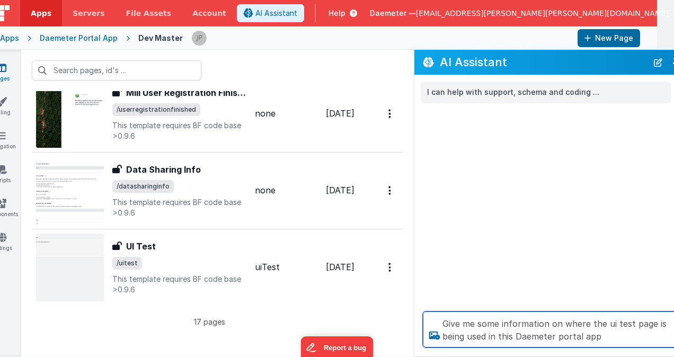
type textarea "Give me some information on where the ui test page is being used in this Daemet…"
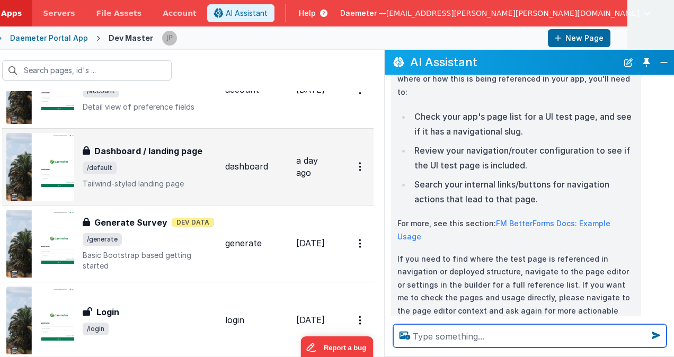
scroll to position [106, 0]
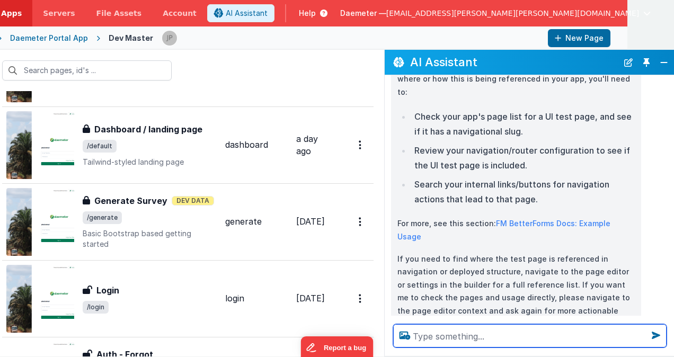
click at [473, 337] on textarea at bounding box center [530, 335] width 274 height 23
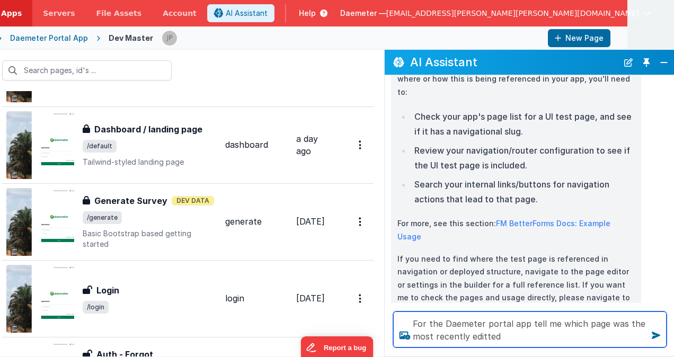
type textarea "For the Daemeter portal app tell me which page was the most recently editted"
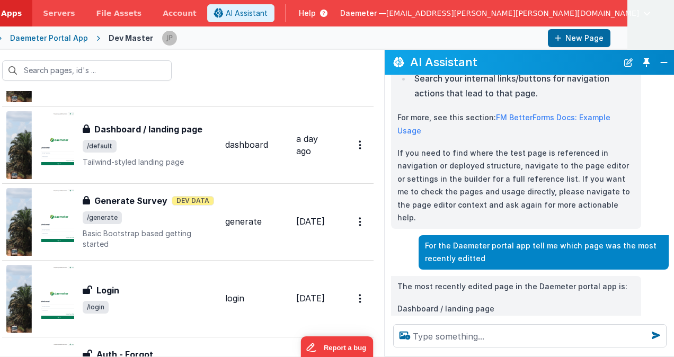
scroll to position [299, 0]
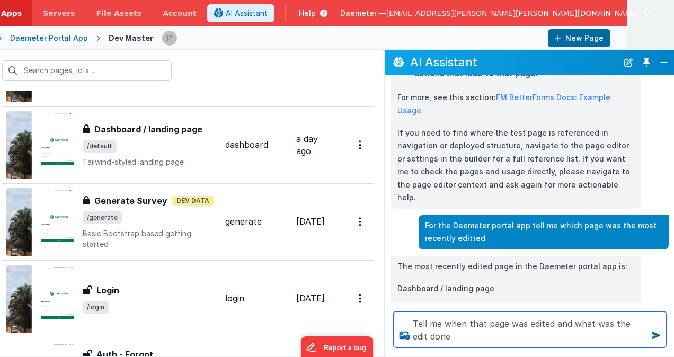
type textarea "Tell me when that page was edited and what was the edit done"
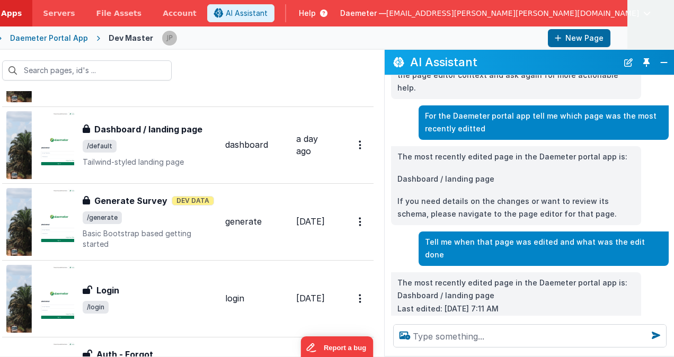
scroll to position [429, 0]
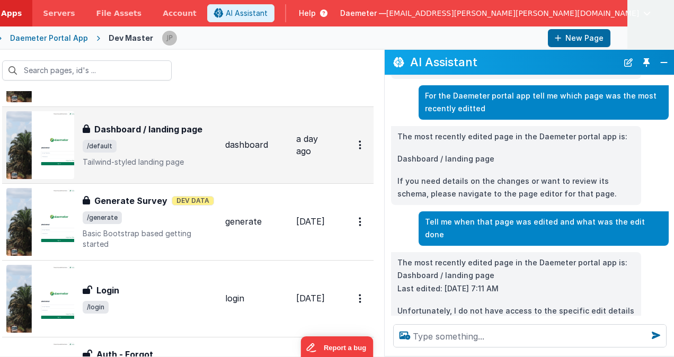
click at [189, 145] on span "/default" at bounding box center [150, 146] width 134 height 13
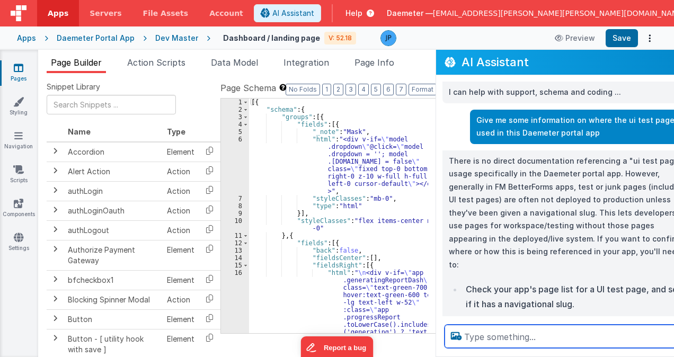
click at [508, 340] on textarea at bounding box center [582, 336] width 274 height 23
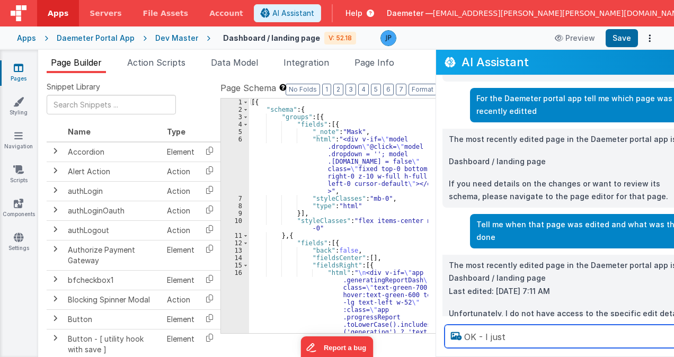
scroll to position [428, 0]
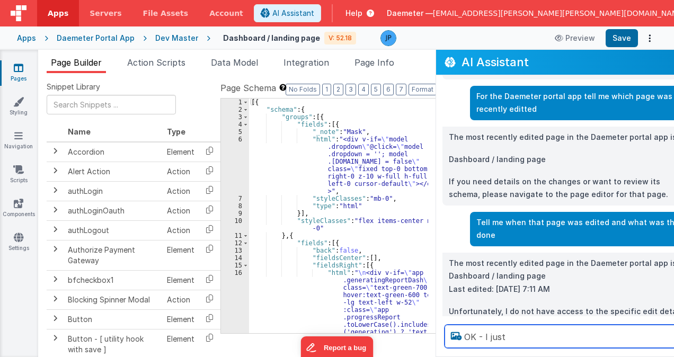
click at [515, 339] on textarea "OK - I just" at bounding box center [582, 336] width 274 height 23
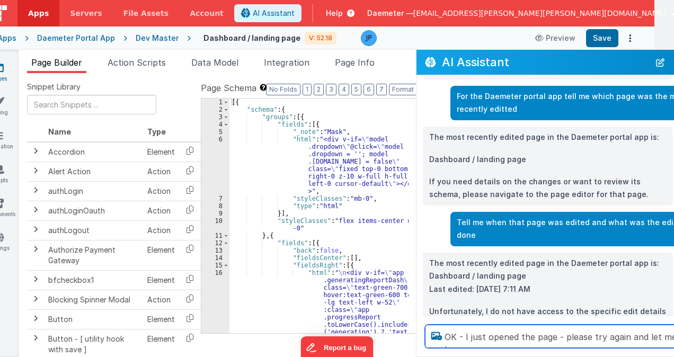
scroll to position [0, 24]
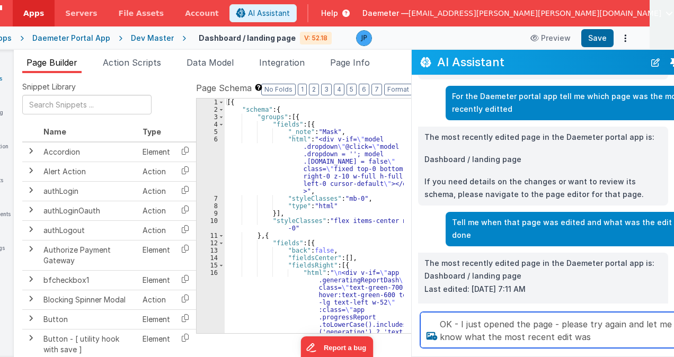
type textarea "OK - I just opened the page - please try again and let me know what the most re…"
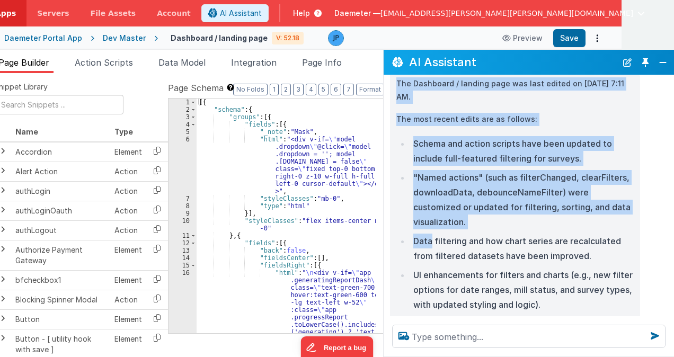
scroll to position [804, 0]
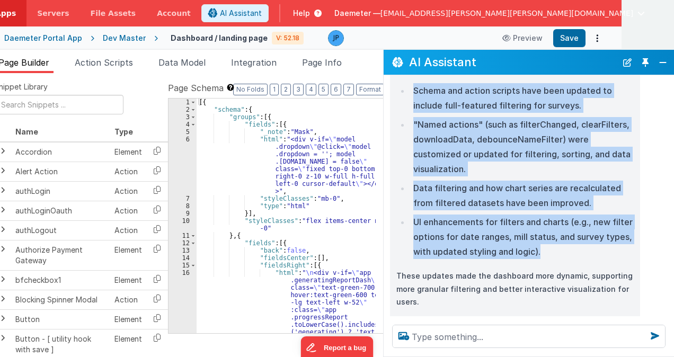
drag, startPoint x: 397, startPoint y: 137, endPoint x: 546, endPoint y: 201, distance: 162.7
click at [546, 201] on div "The Dashboard / landing page was last edited on [DATE] 7:11 AM. The most recent…" at bounding box center [516, 184] width 238 height 320
copy div "The Dashboard / landing page was last edited on [DATE] 7:11 AM. The most recent…"
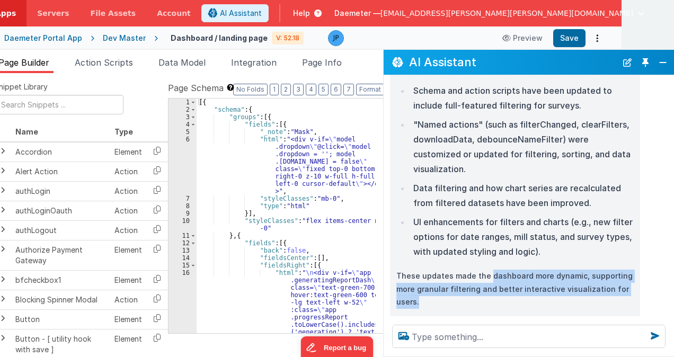
drag, startPoint x: 487, startPoint y: 225, endPoint x: 535, endPoint y: 247, distance: 52.4
click at [535, 270] on p "These updates made the dashboard more dynamic, supporting more granular filteri…" at bounding box center [516, 289] width 238 height 39
drag, startPoint x: 535, startPoint y: 247, endPoint x: 522, endPoint y: 253, distance: 14.5
click at [522, 270] on p "These updates made the dashboard more dynamic, supporting more granular filteri…" at bounding box center [516, 289] width 238 height 39
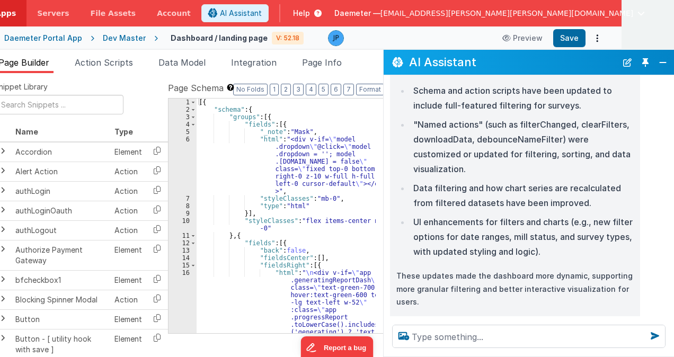
click at [467, 270] on p "These updates made the dashboard more dynamic, supporting more granular filteri…" at bounding box center [516, 289] width 238 height 39
click at [504, 270] on p "These updates made the dashboard more dynamic, supporting more granular filteri…" at bounding box center [516, 289] width 238 height 39
click at [479, 262] on div "The Dashboard / landing page was last edited on [DATE] 7:11 AM. The most recent…" at bounding box center [516, 184] width 238 height 320
click at [656, 66] on button "Close" at bounding box center [663, 62] width 14 height 15
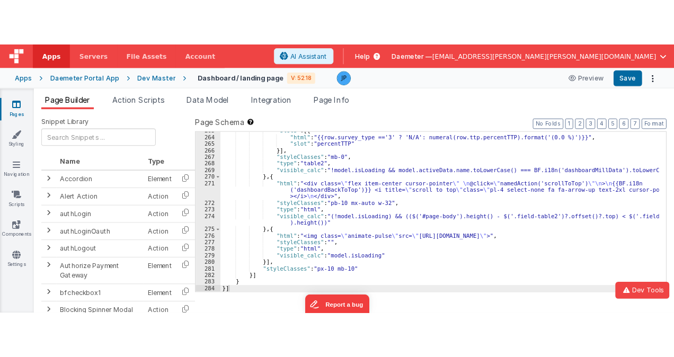
scroll to position [3338, 0]
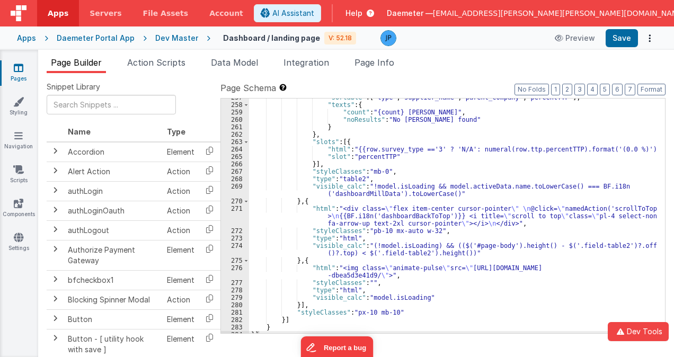
click at [10, 65] on link "Pages" at bounding box center [18, 73] width 38 height 21
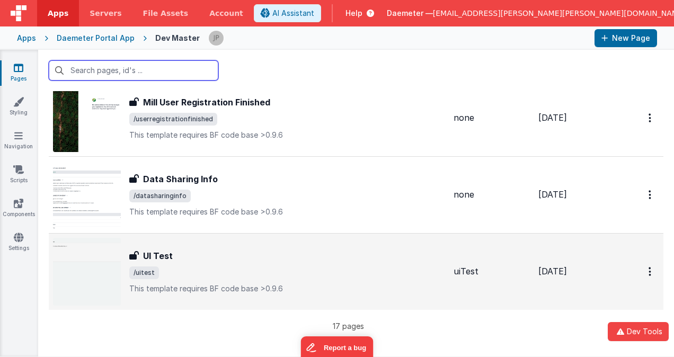
scroll to position [1114, 0]
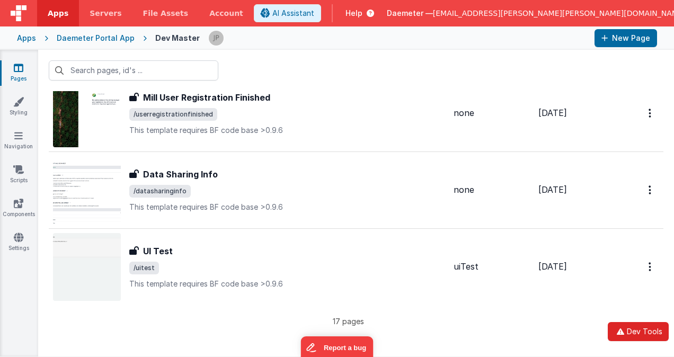
click at [636, 330] on button "Dev Tools" at bounding box center [638, 331] width 61 height 19
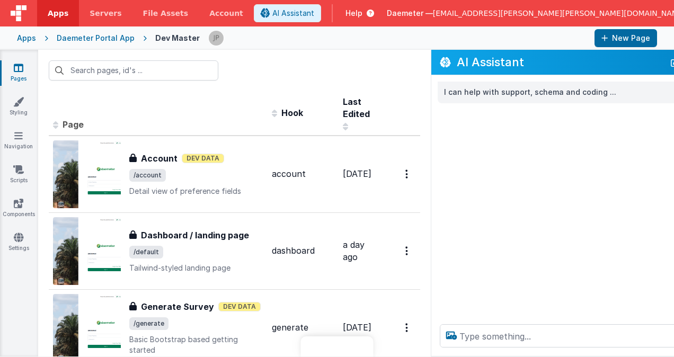
click at [530, 341] on textarea at bounding box center [577, 335] width 274 height 23
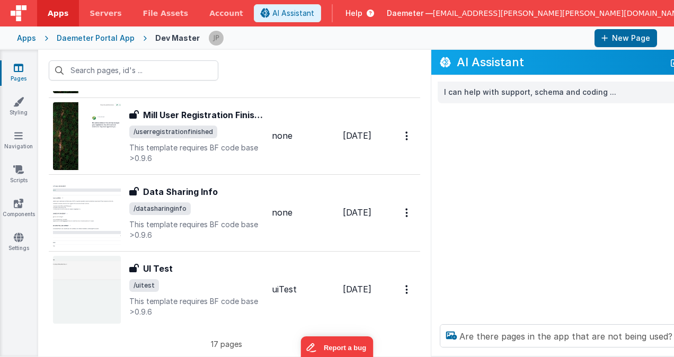
type textarea "Are there pages in the app that are not being used?"
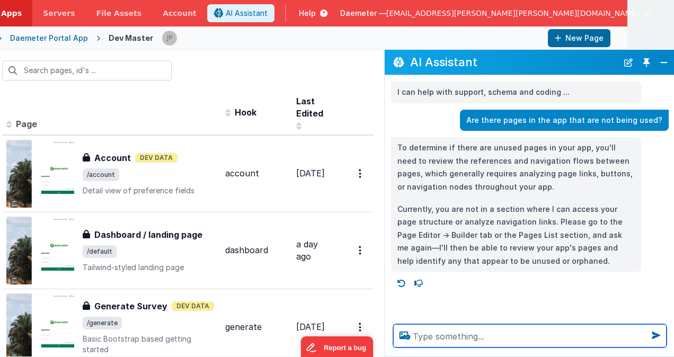
scroll to position [0, 0]
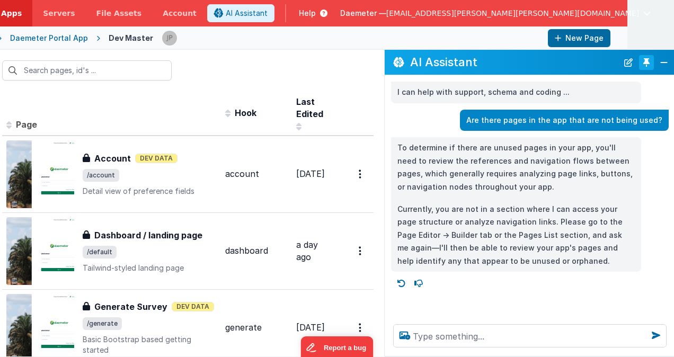
click at [642, 65] on button "Toggle Pin" at bounding box center [646, 62] width 15 height 15
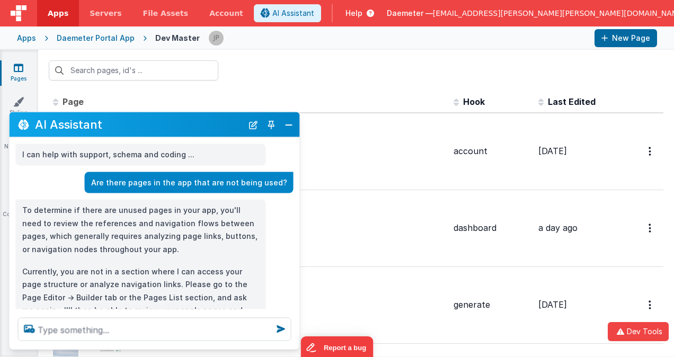
scroll to position [45, 0]
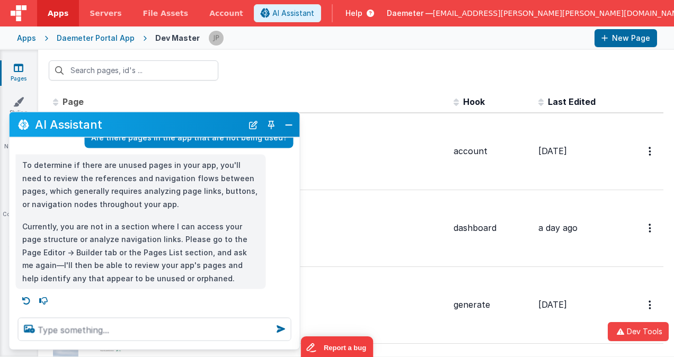
click at [319, 67] on div at bounding box center [356, 70] width 636 height 41
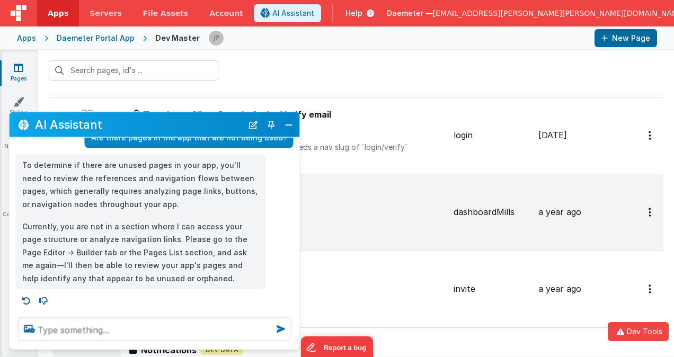
scroll to position [583, 0]
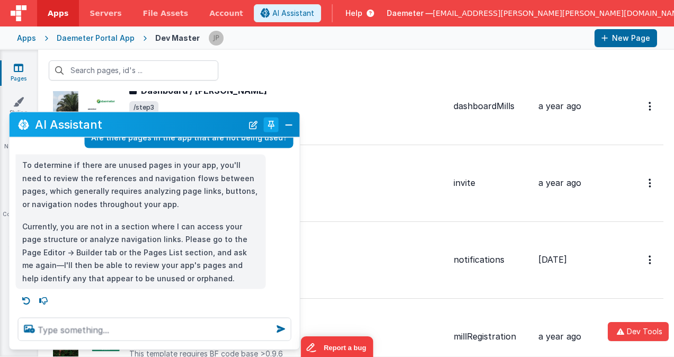
click at [273, 128] on button "Toggle Pin" at bounding box center [271, 124] width 15 height 15
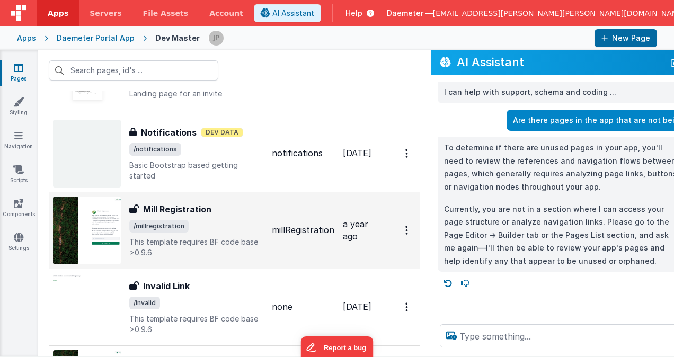
scroll to position [689, 0]
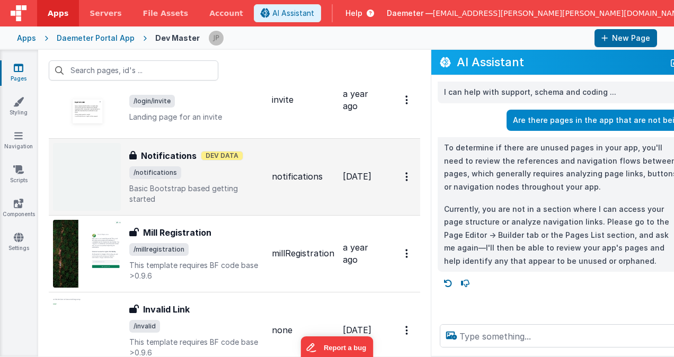
click at [209, 183] on p "Basic Bootstrap based getting started" at bounding box center [196, 193] width 134 height 21
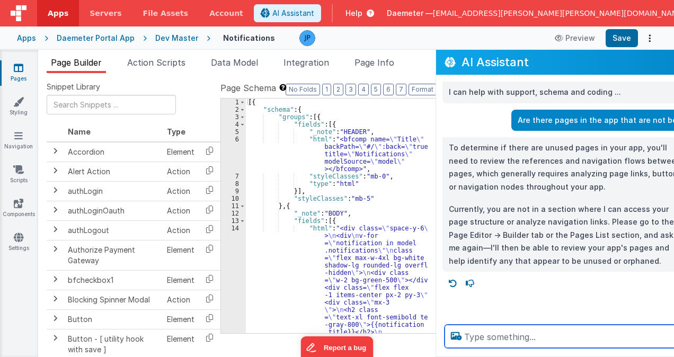
click at [486, 336] on textarea at bounding box center [582, 336] width 274 height 23
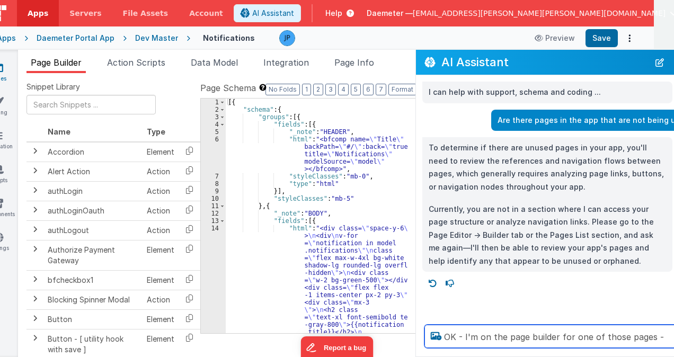
scroll to position [0, 23]
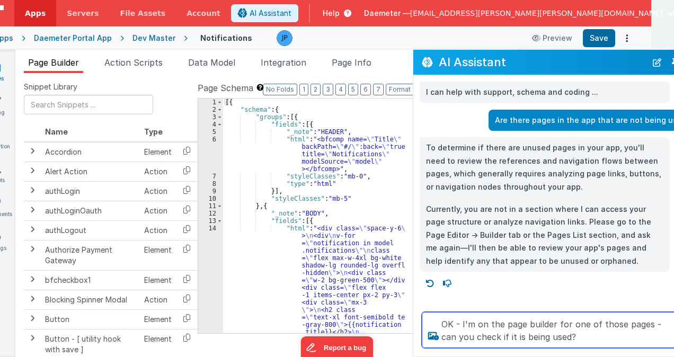
type textarea "OK - I'm on the page builder for one of those pages - can you check if it is be…"
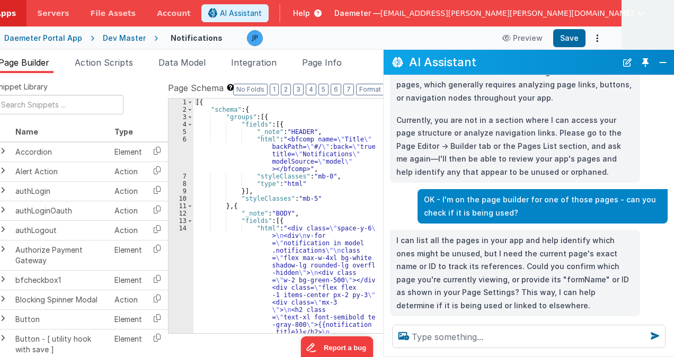
scroll to position [109, 0]
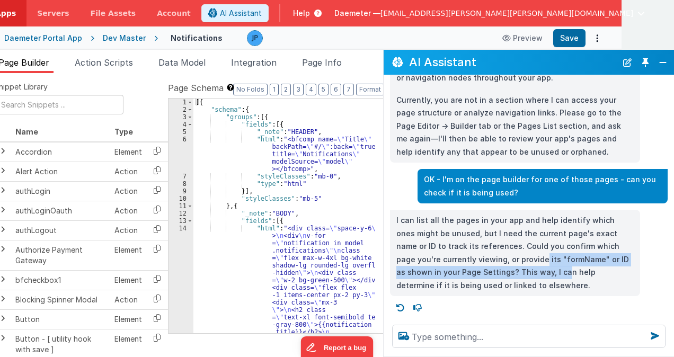
drag, startPoint x: 498, startPoint y: 255, endPoint x: 516, endPoint y: 268, distance: 22.1
click at [516, 268] on p "I can list all the pages in your app and help identify which ones might be unus…" at bounding box center [516, 253] width 238 height 78
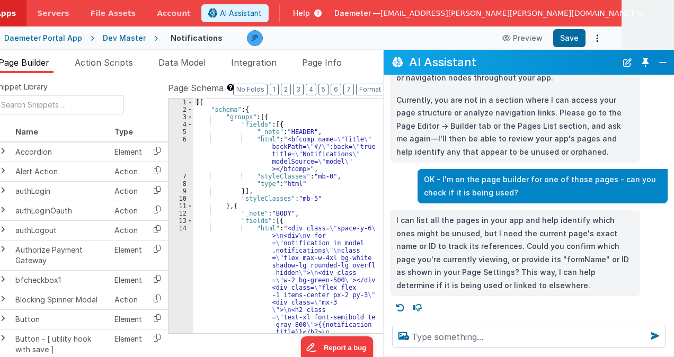
drag, startPoint x: 516, startPoint y: 268, endPoint x: 542, endPoint y: 277, distance: 27.2
click at [542, 277] on p "I can list all the pages in your app and help identify which ones might be unus…" at bounding box center [516, 253] width 238 height 78
click at [651, 64] on button "Toggle Pin" at bounding box center [645, 62] width 15 height 15
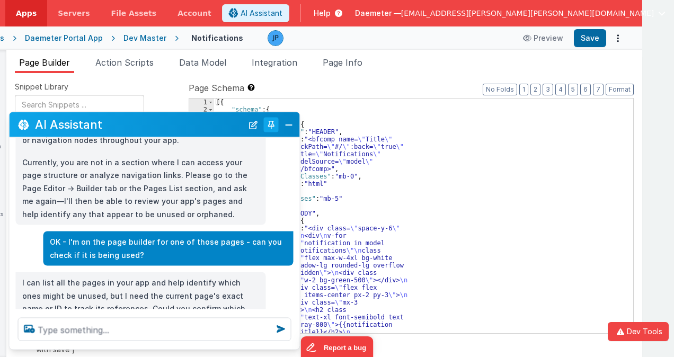
scroll to position [0, 0]
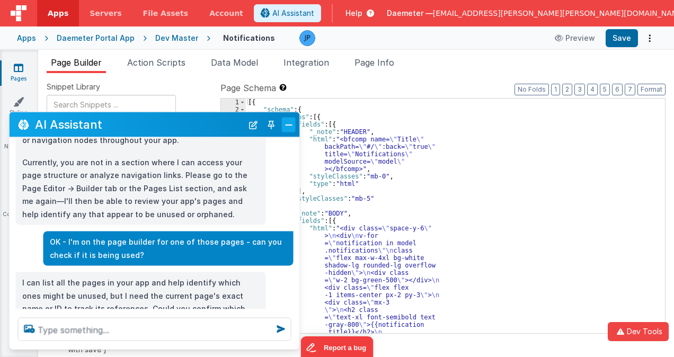
click at [292, 126] on button "Close" at bounding box center [289, 124] width 14 height 15
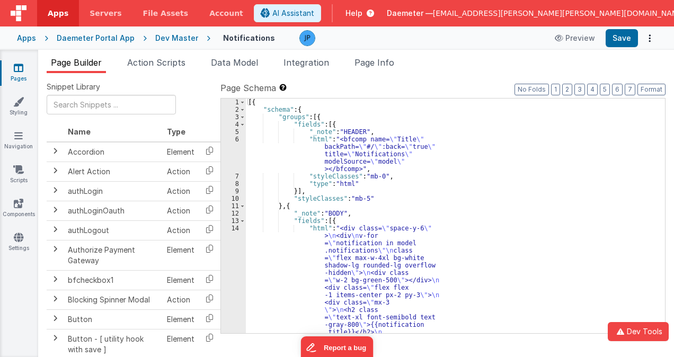
click at [433, 15] on span "Daemeter —" at bounding box center [410, 13] width 46 height 11
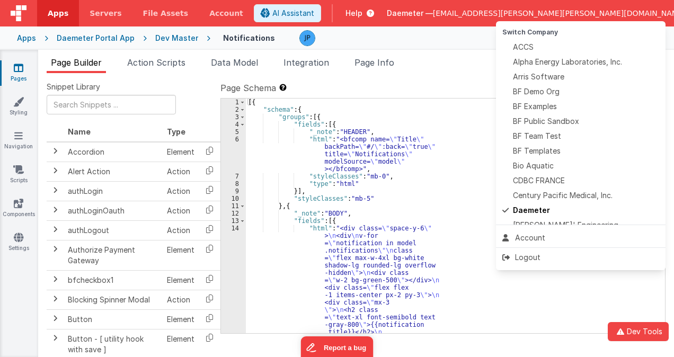
click at [421, 70] on button at bounding box center [337, 178] width 674 height 357
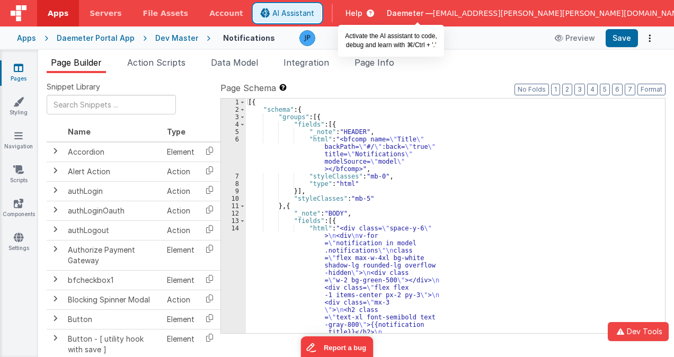
click at [314, 12] on span "AI Assistant" at bounding box center [294, 13] width 42 height 11
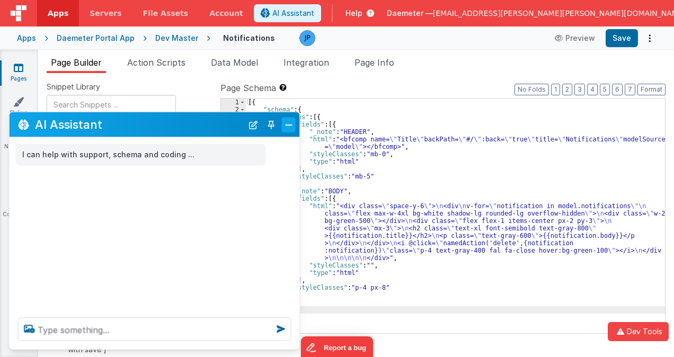
click at [287, 129] on button "Close" at bounding box center [289, 124] width 14 height 15
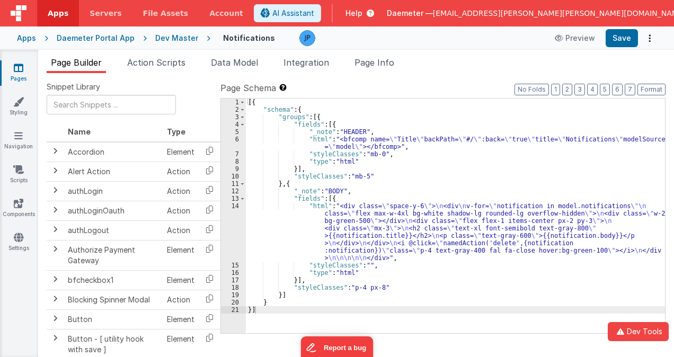
click at [15, 69] on icon at bounding box center [19, 68] width 10 height 11
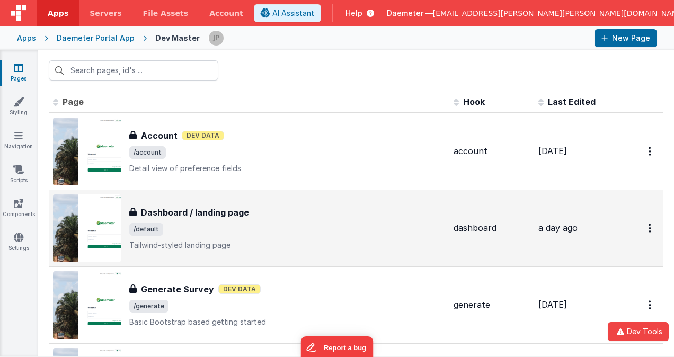
click at [268, 231] on span "/default" at bounding box center [287, 229] width 316 height 13
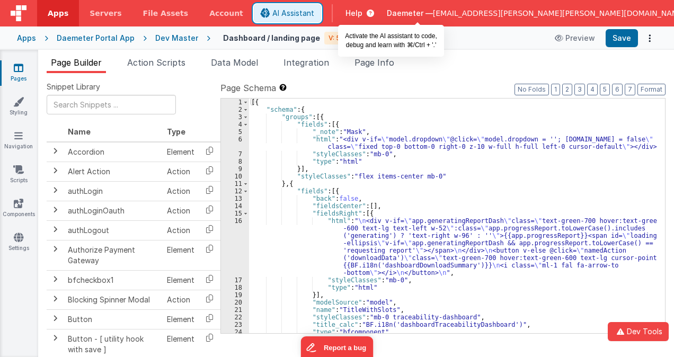
click at [321, 6] on button "AI Assistant" at bounding box center [287, 13] width 67 height 18
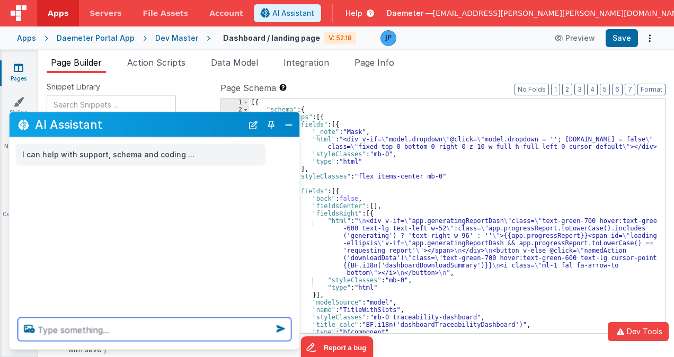
click at [104, 331] on textarea at bounding box center [155, 329] width 274 height 23
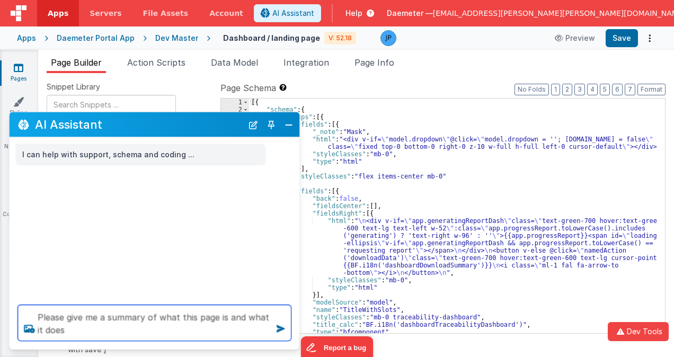
type textarea "Please give me a summary of what this page is and what it does"
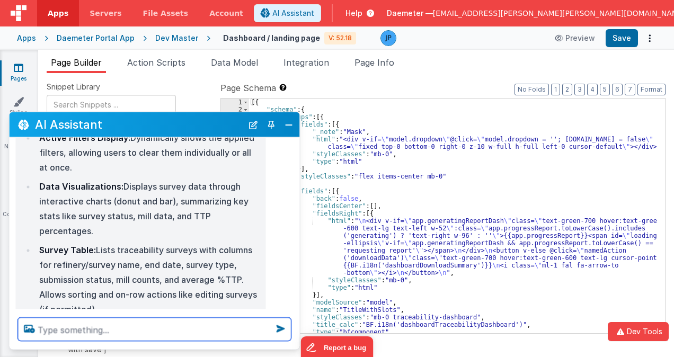
scroll to position [318, 0]
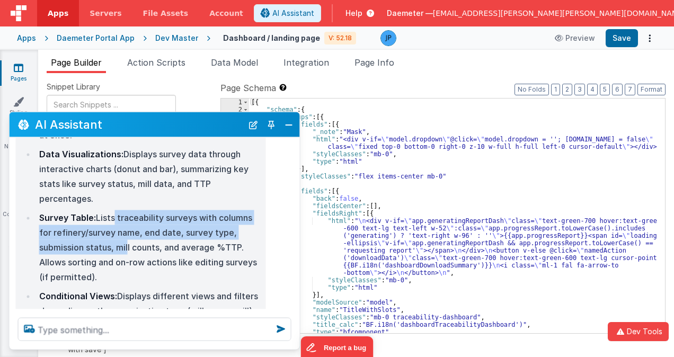
drag, startPoint x: 113, startPoint y: 191, endPoint x: 126, endPoint y: 222, distance: 33.5
click at [126, 222] on li "Survey Table: Lists traceability surveys with columns for refinery/survey name,…" at bounding box center [148, 247] width 224 height 74
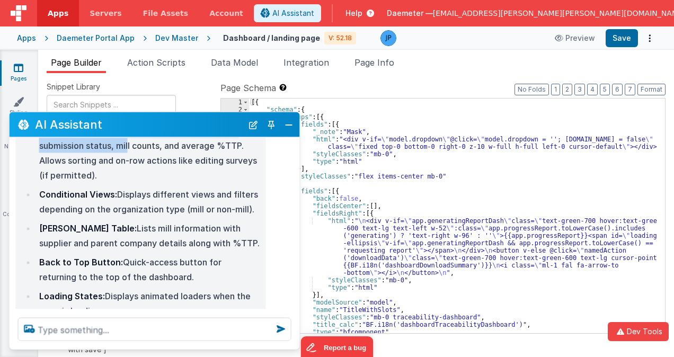
scroll to position [424, 0]
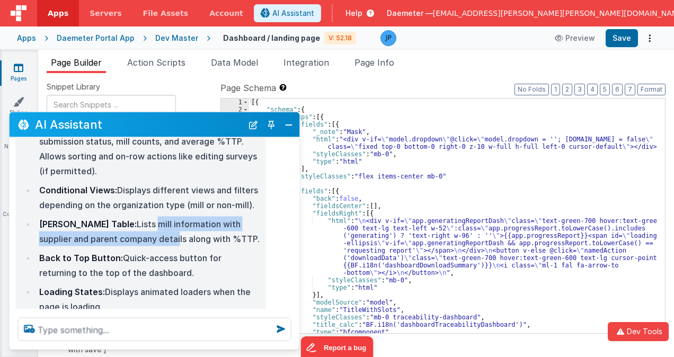
drag, startPoint x: 107, startPoint y: 199, endPoint x: 125, endPoint y: 216, distance: 24.0
click at [125, 217] on li "[PERSON_NAME] Table: Lists mill information with supplier and parent company de…" at bounding box center [148, 232] width 224 height 30
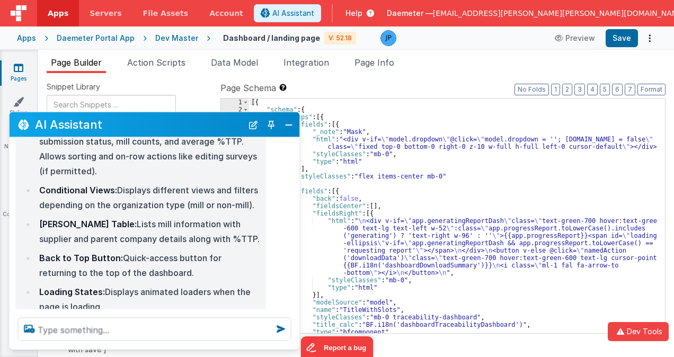
drag, startPoint x: 125, startPoint y: 216, endPoint x: 175, endPoint y: 234, distance: 53.7
click at [175, 251] on li "Back to Top Button: Quick-access button for returning to the top of the dashboa…" at bounding box center [148, 266] width 224 height 30
drag, startPoint x: 132, startPoint y: 230, endPoint x: 151, endPoint y: 248, distance: 25.9
click at [151, 251] on li "Back to Top Button: Quick-access button for returning to the top of the dashboa…" at bounding box center [148, 266] width 224 height 30
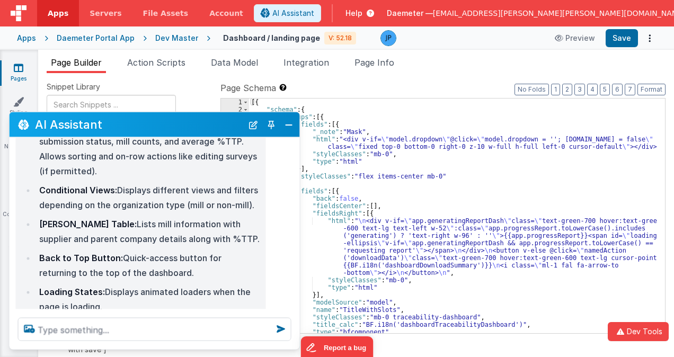
click at [191, 285] on li "Loading States: Displays animated loaders when the page is loading." at bounding box center [148, 300] width 224 height 30
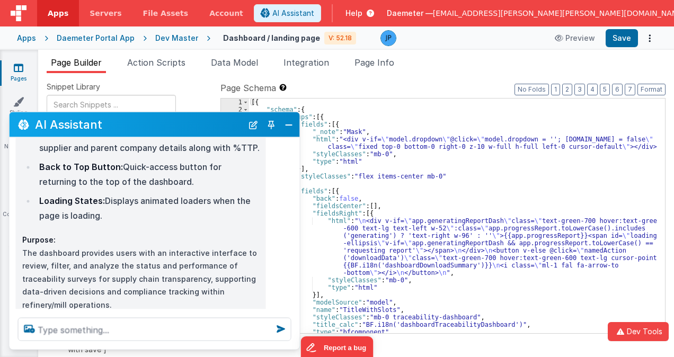
scroll to position [516, 0]
drag, startPoint x: 76, startPoint y: 232, endPoint x: 107, endPoint y: 229, distance: 30.9
click at [103, 233] on p "Purpose: The dashboard provides users with an interactive interface to review, …" at bounding box center [141, 272] width 238 height 78
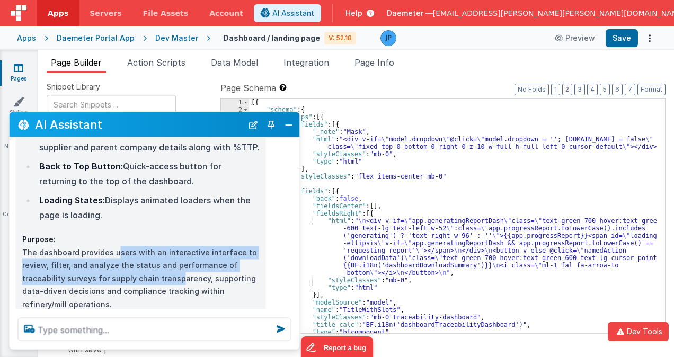
drag, startPoint x: 107, startPoint y: 229, endPoint x: 174, endPoint y: 248, distance: 70.5
click at [174, 248] on p "Purpose: The dashboard provides users with an interactive interface to review, …" at bounding box center [141, 272] width 238 height 78
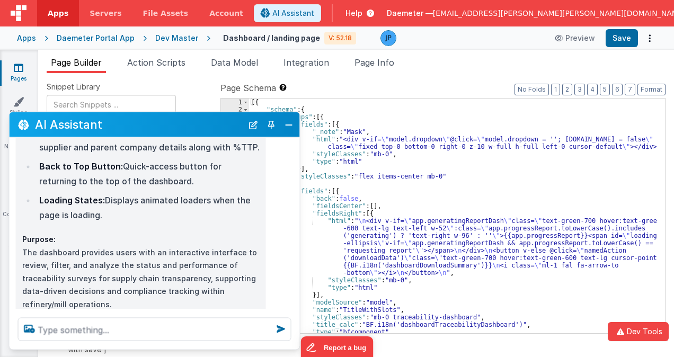
drag, startPoint x: 174, startPoint y: 248, endPoint x: 153, endPoint y: 268, distance: 29.3
click at [153, 268] on p "Purpose: The dashboard provides users with an interactive interface to review, …" at bounding box center [141, 272] width 238 height 78
click at [120, 260] on p "Purpose: The dashboard provides users with an interactive interface to review, …" at bounding box center [141, 272] width 238 height 78
click at [274, 126] on button "Toggle Pin" at bounding box center [271, 124] width 15 height 15
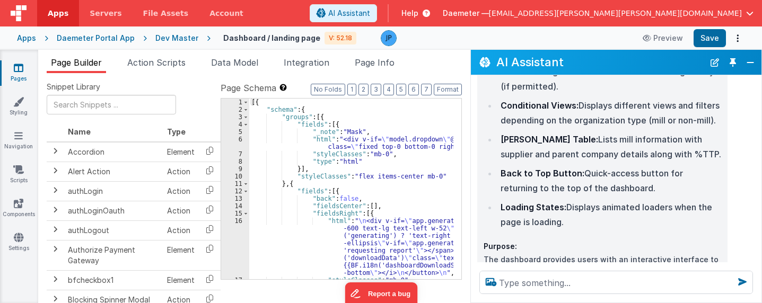
scroll to position [501, 0]
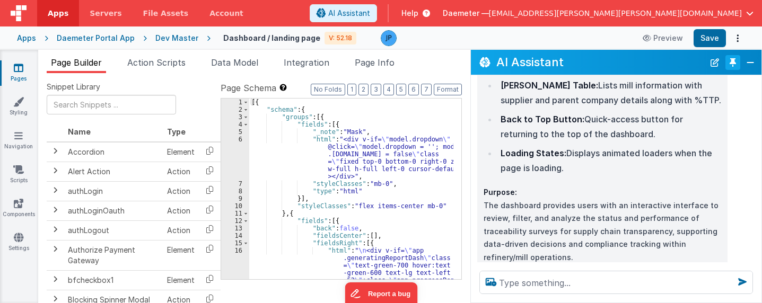
click at [674, 64] on button "Toggle Pin" at bounding box center [732, 62] width 15 height 15
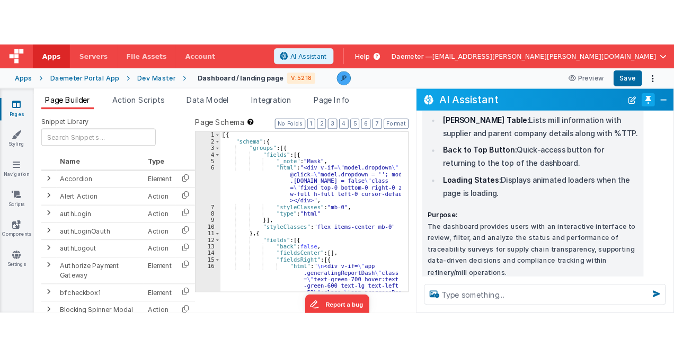
scroll to position [516, 0]
